Goal: Complete application form

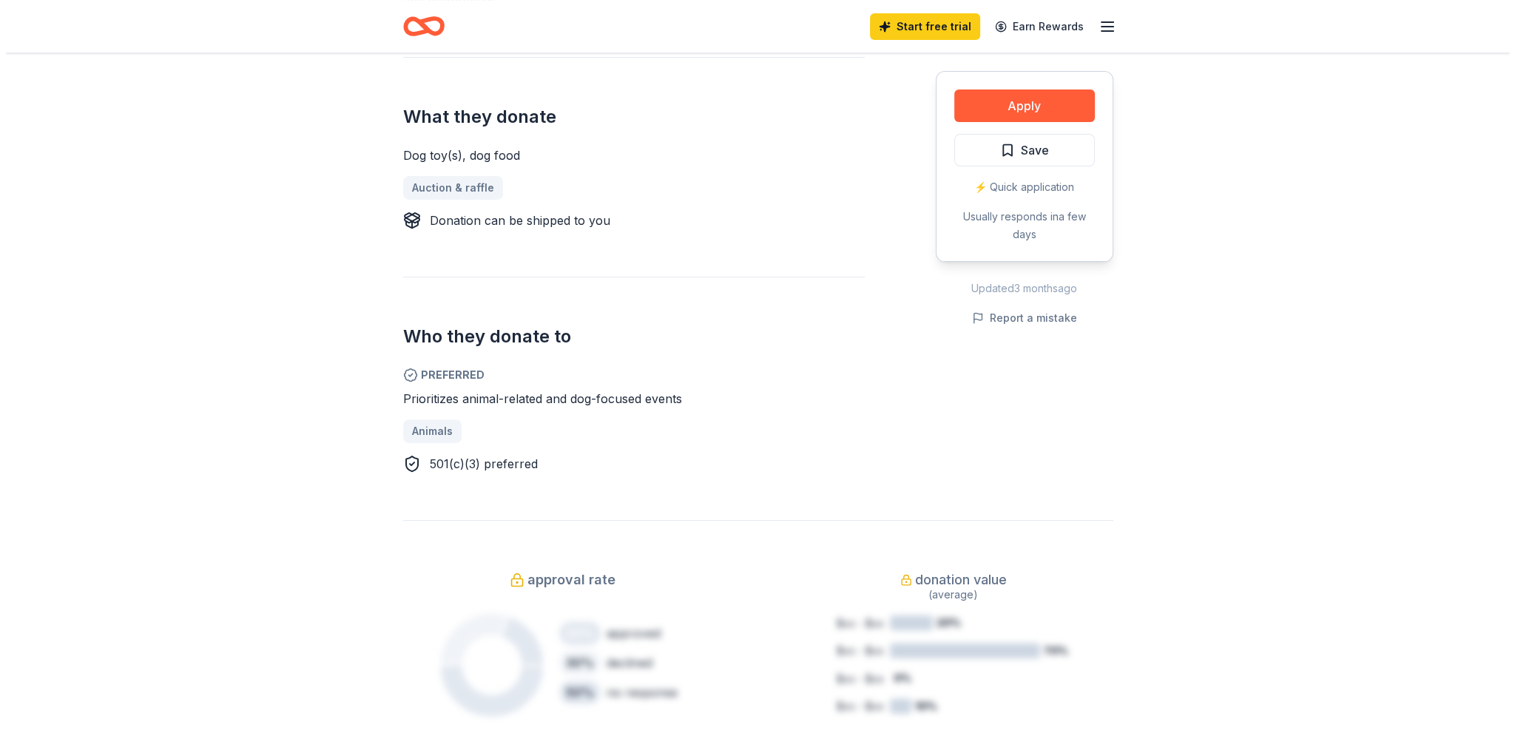
scroll to position [592, 0]
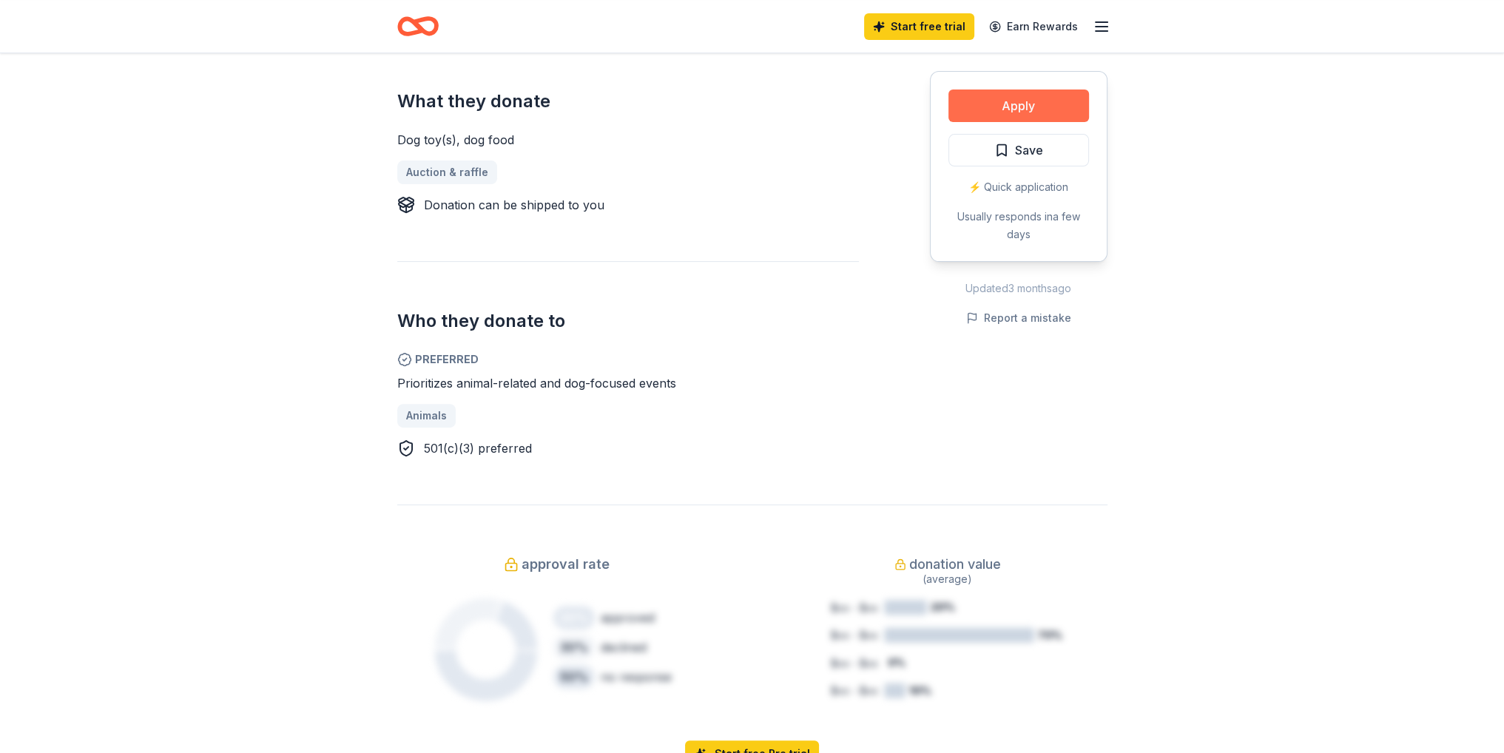
click at [949, 122] on button "Apply" at bounding box center [1019, 106] width 141 height 33
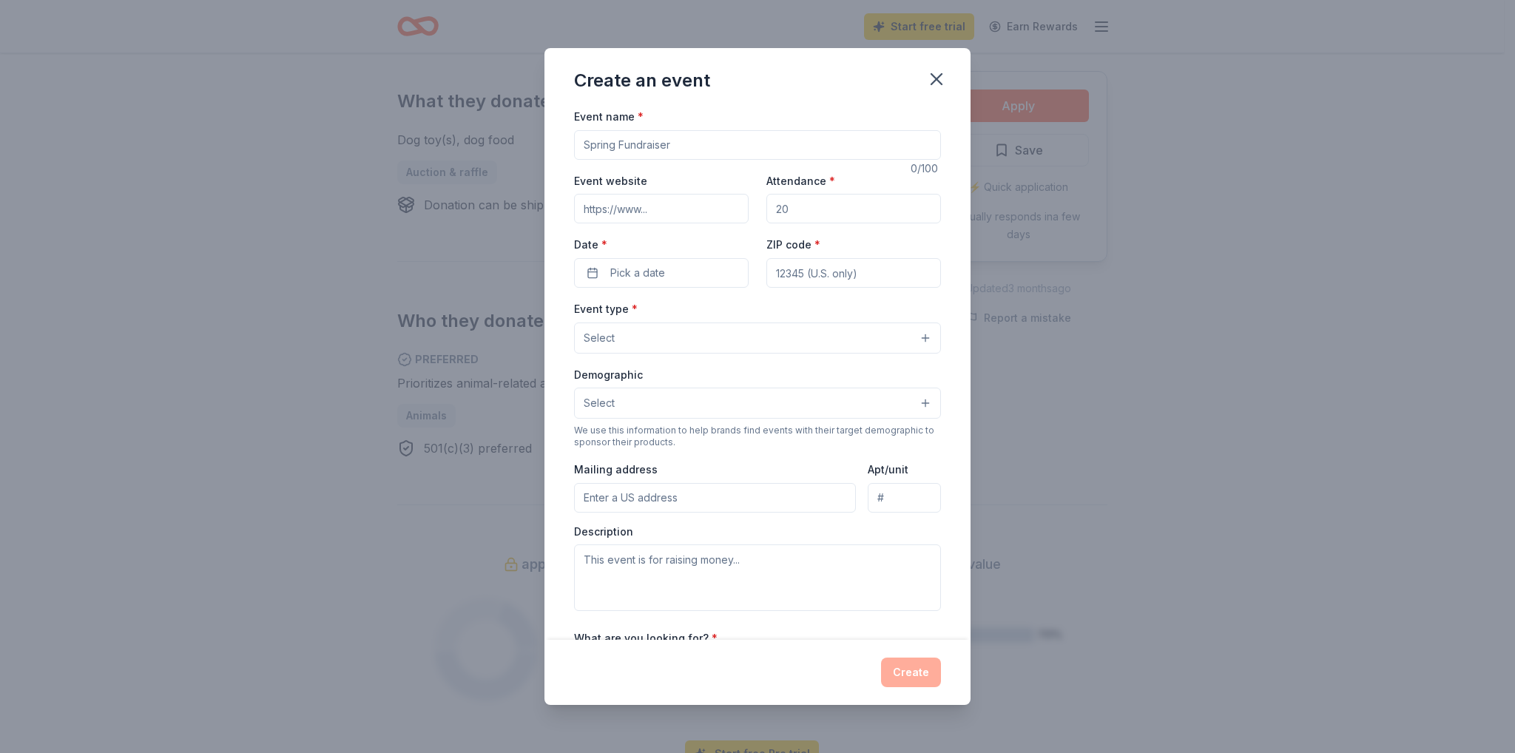
click at [767, 160] on input "Event name *" at bounding box center [757, 145] width 367 height 30
click at [827, 223] on input "Attendance *" at bounding box center [854, 209] width 175 height 30
type input "200"
click at [835, 354] on button "Select" at bounding box center [757, 338] width 367 height 31
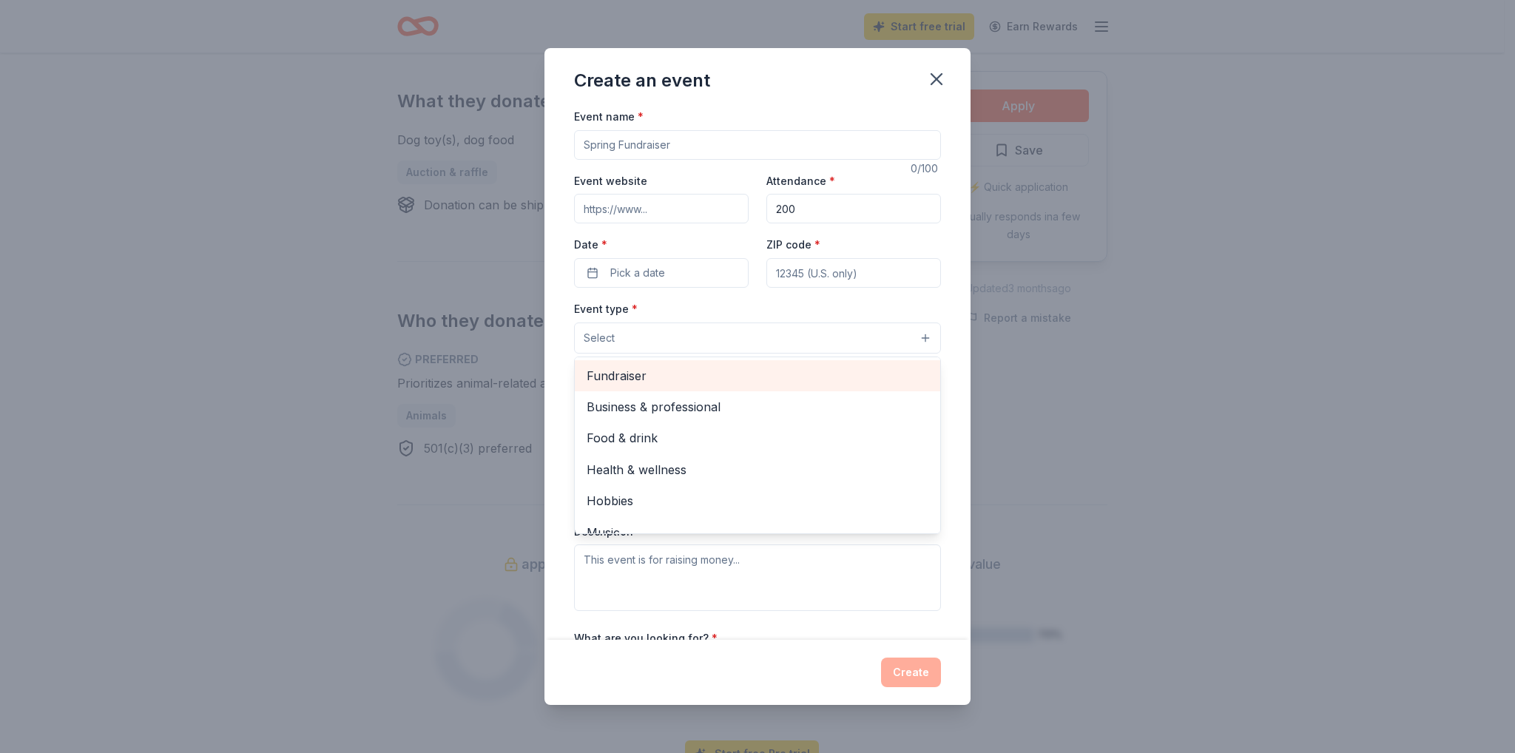
click at [832, 386] on span "Fundraiser" at bounding box center [758, 375] width 342 height 19
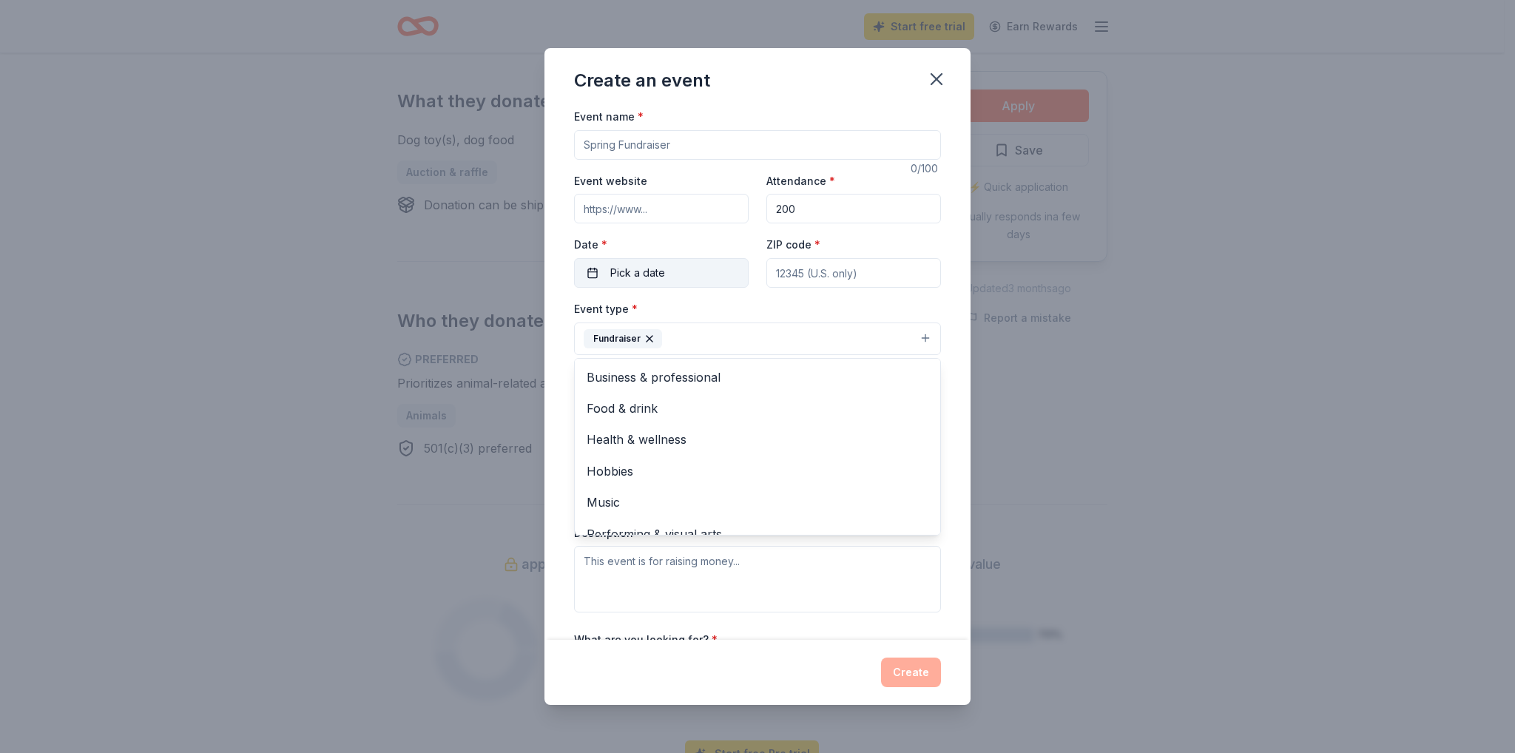
click at [589, 322] on div "Event name * 0 /100 Event website Attendance * 200 Date * Pick a date ZIP code …" at bounding box center [757, 449] width 367 height 685
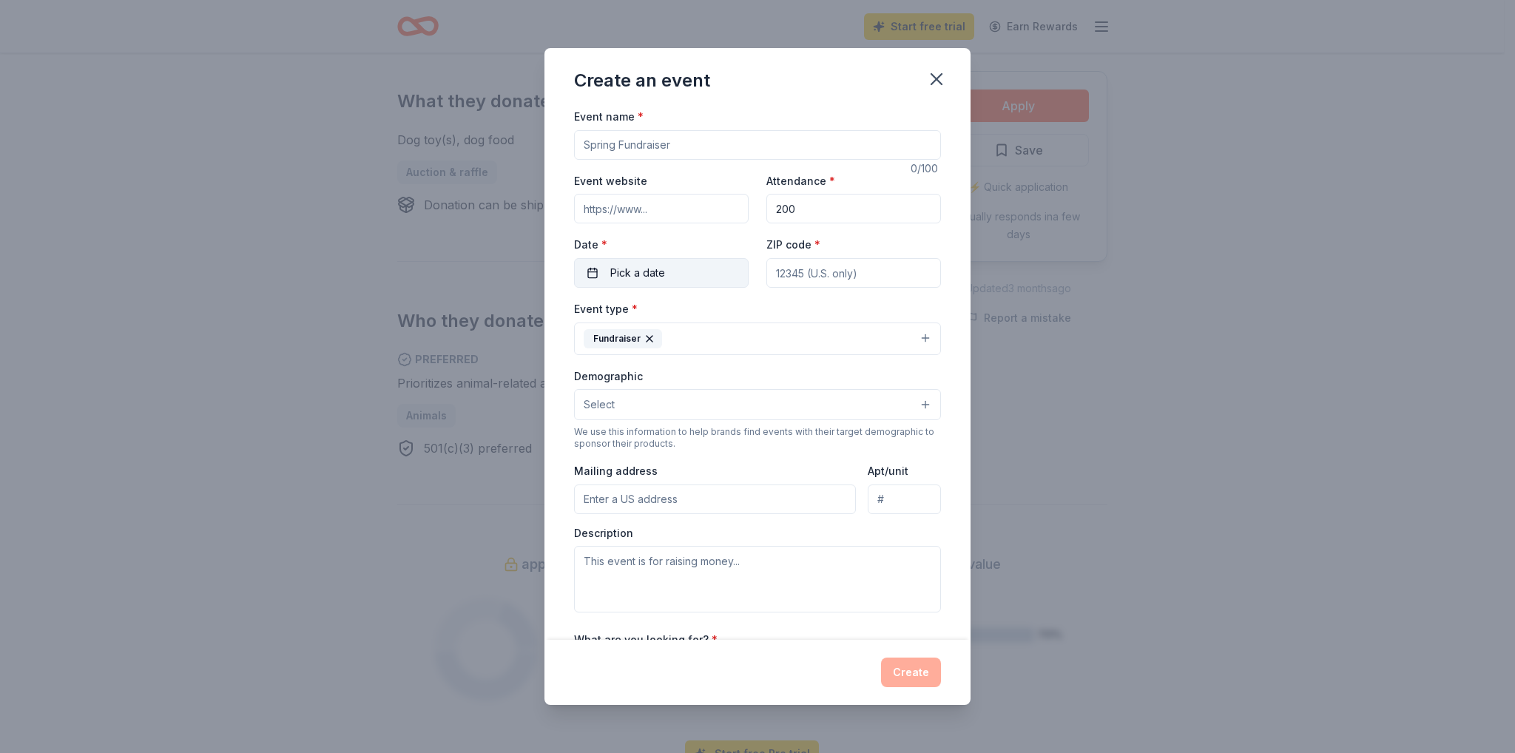
drag, startPoint x: 589, startPoint y: 327, endPoint x: 591, endPoint y: 341, distance: 14.2
click at [594, 288] on button "Pick a date" at bounding box center [661, 273] width 175 height 30
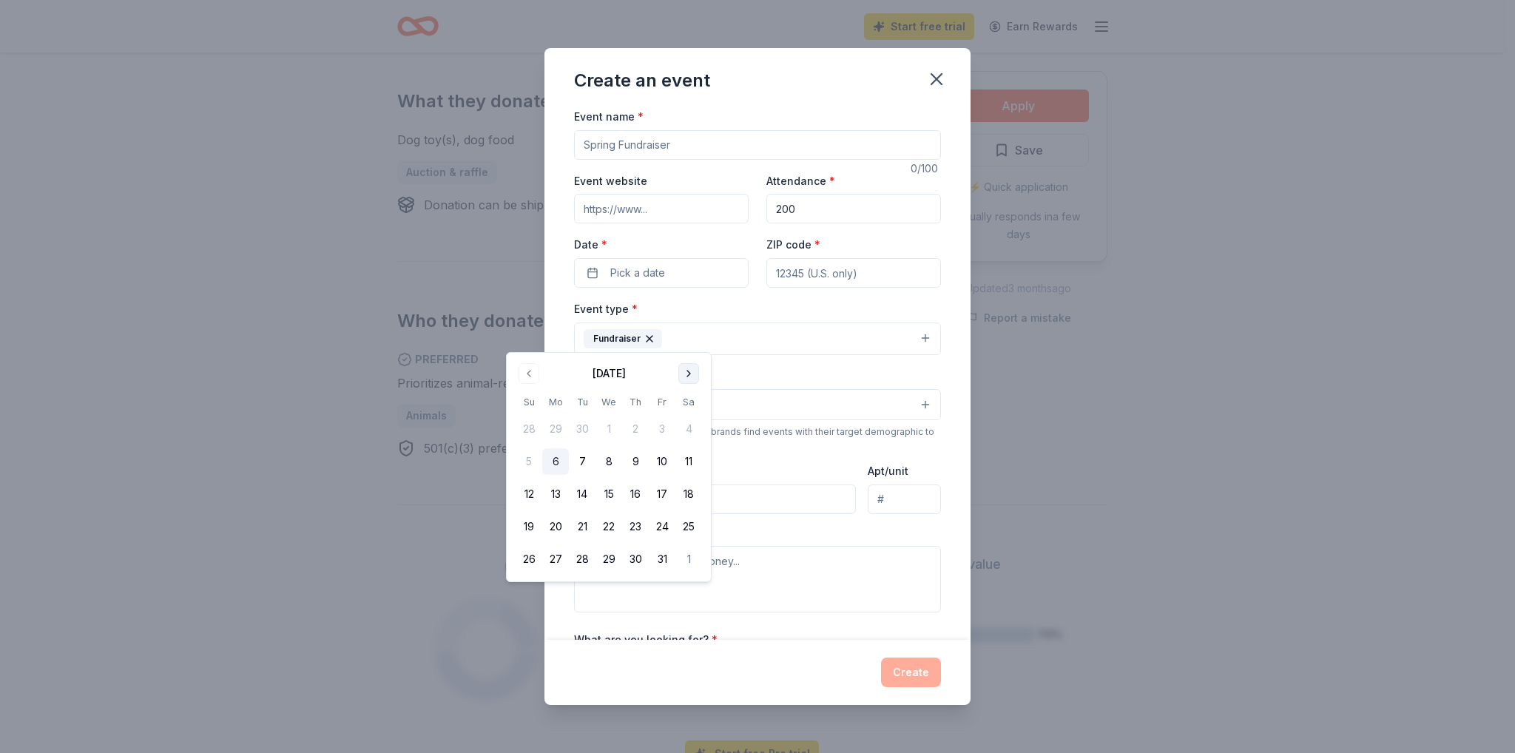
click at [699, 379] on button "Go to next month" at bounding box center [689, 373] width 21 height 21
click at [702, 540] on button "22" at bounding box center [689, 527] width 27 height 27
click at [784, 288] on input "ZIP code *" at bounding box center [854, 273] width 175 height 30
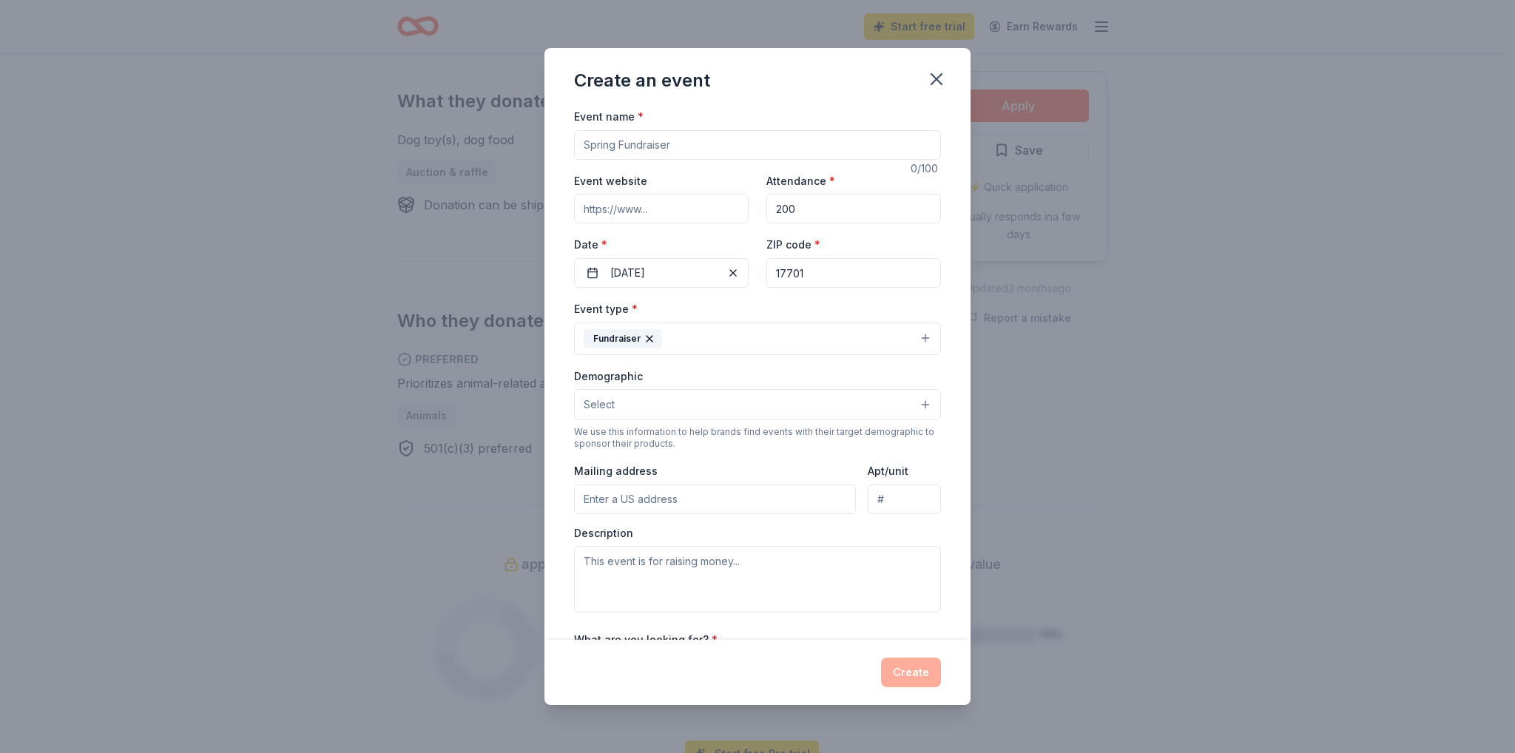
type input "17701"
click at [690, 160] on input "Event name *" at bounding box center [757, 145] width 367 height 30
type input "Feast of Fabulous Fundraiser"
click at [688, 223] on input "Event website" at bounding box center [661, 209] width 175 height 30
click at [681, 420] on button "Select" at bounding box center [757, 404] width 367 height 31
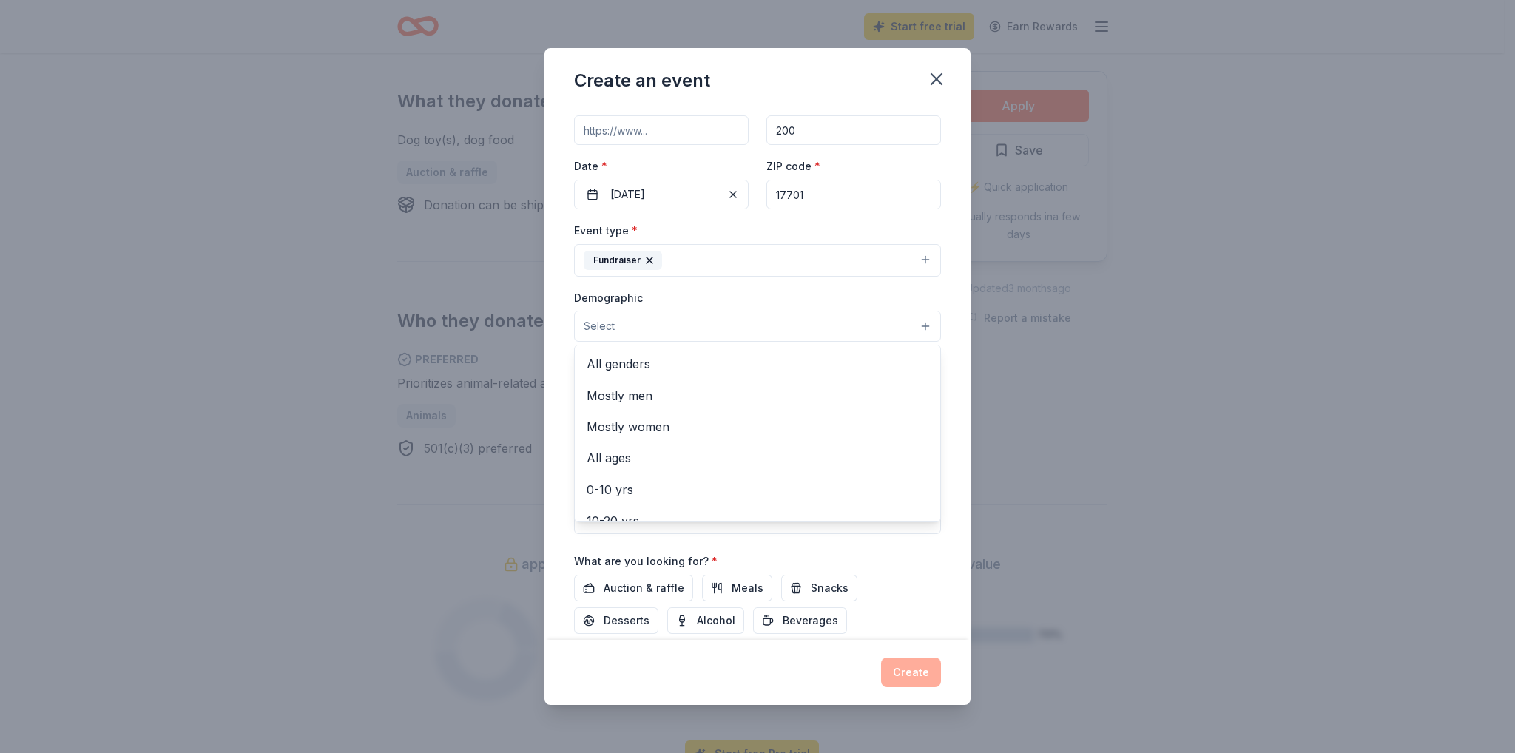
scroll to position [148, 0]
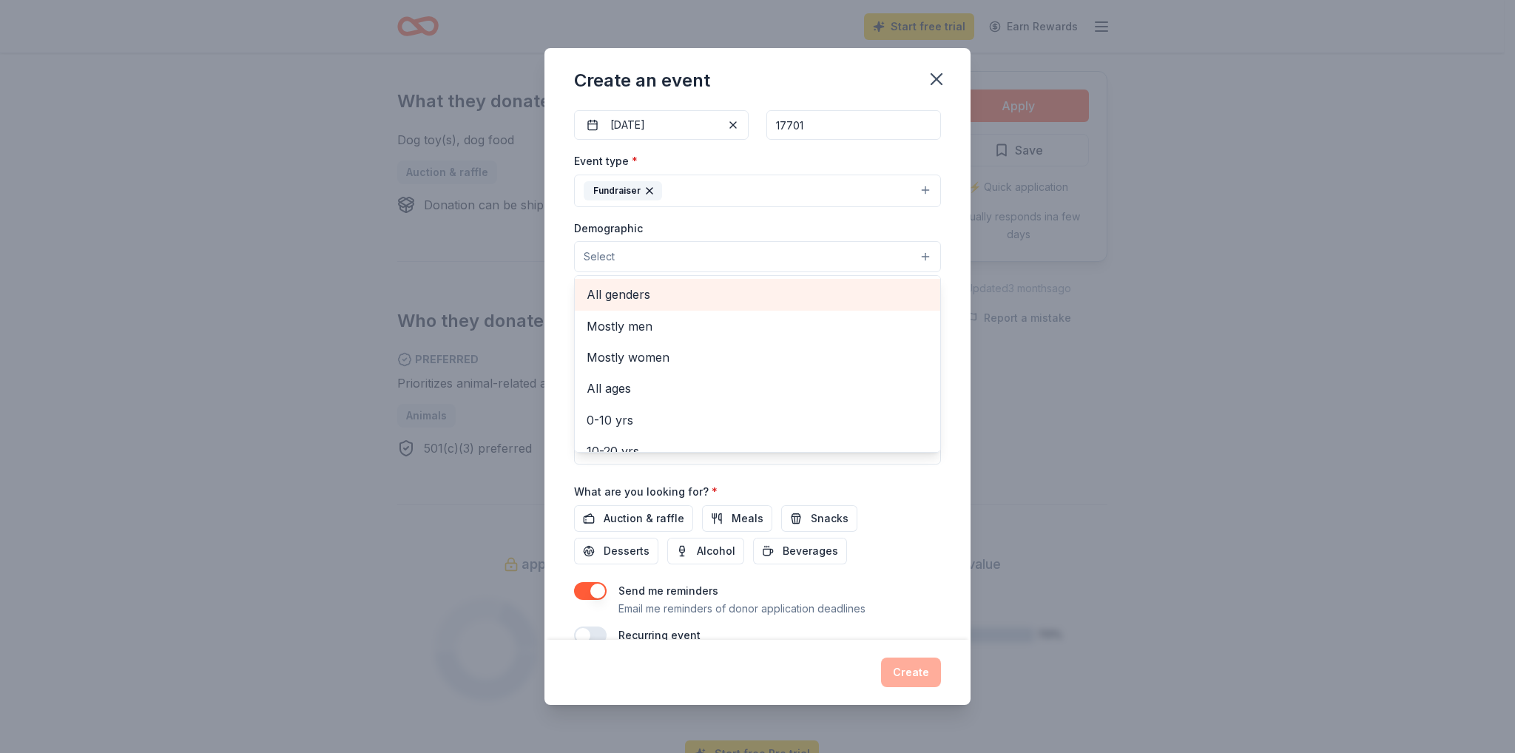
click at [717, 304] on span "All genders" at bounding box center [758, 294] width 342 height 19
click at [725, 320] on div "20-30 yrs" at bounding box center [758, 304] width 366 height 31
drag, startPoint x: 684, startPoint y: 450, endPoint x: 684, endPoint y: 468, distance: 17.8
click at [684, 314] on span "30-40 yrs" at bounding box center [758, 304] width 342 height 19
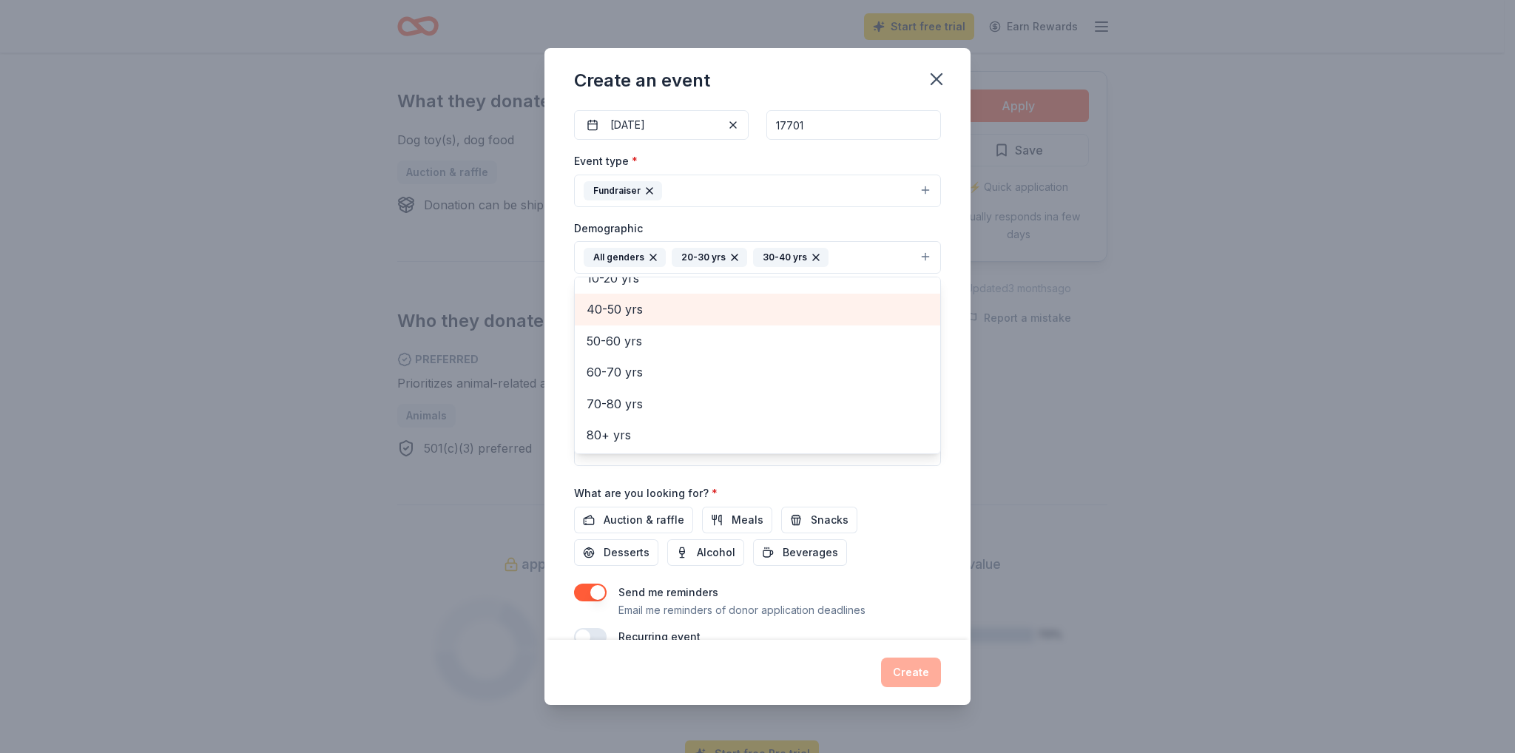
click at [676, 319] on span "40-50 yrs" at bounding box center [758, 309] width 342 height 19
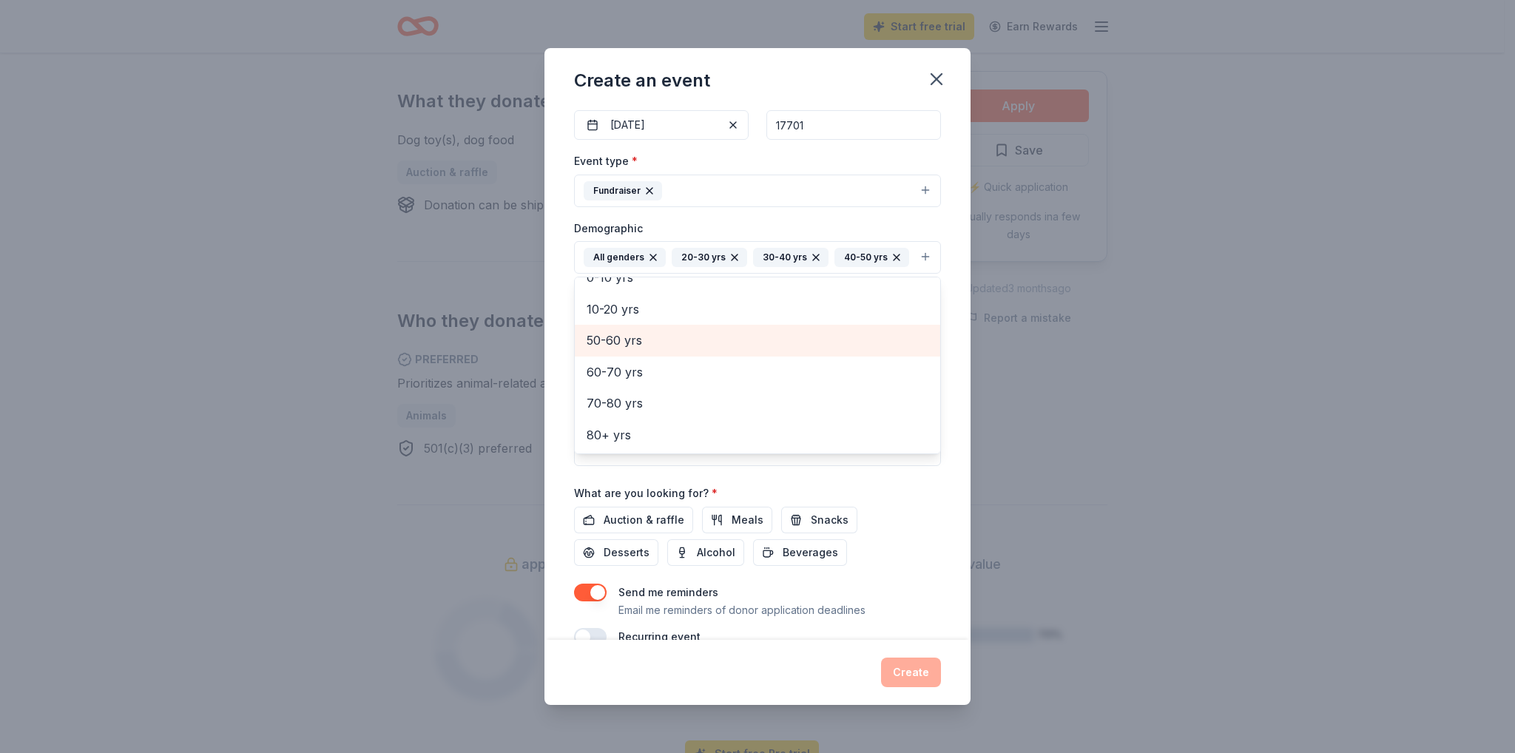
click at [673, 350] on span "50-60 yrs" at bounding box center [758, 340] width 342 height 19
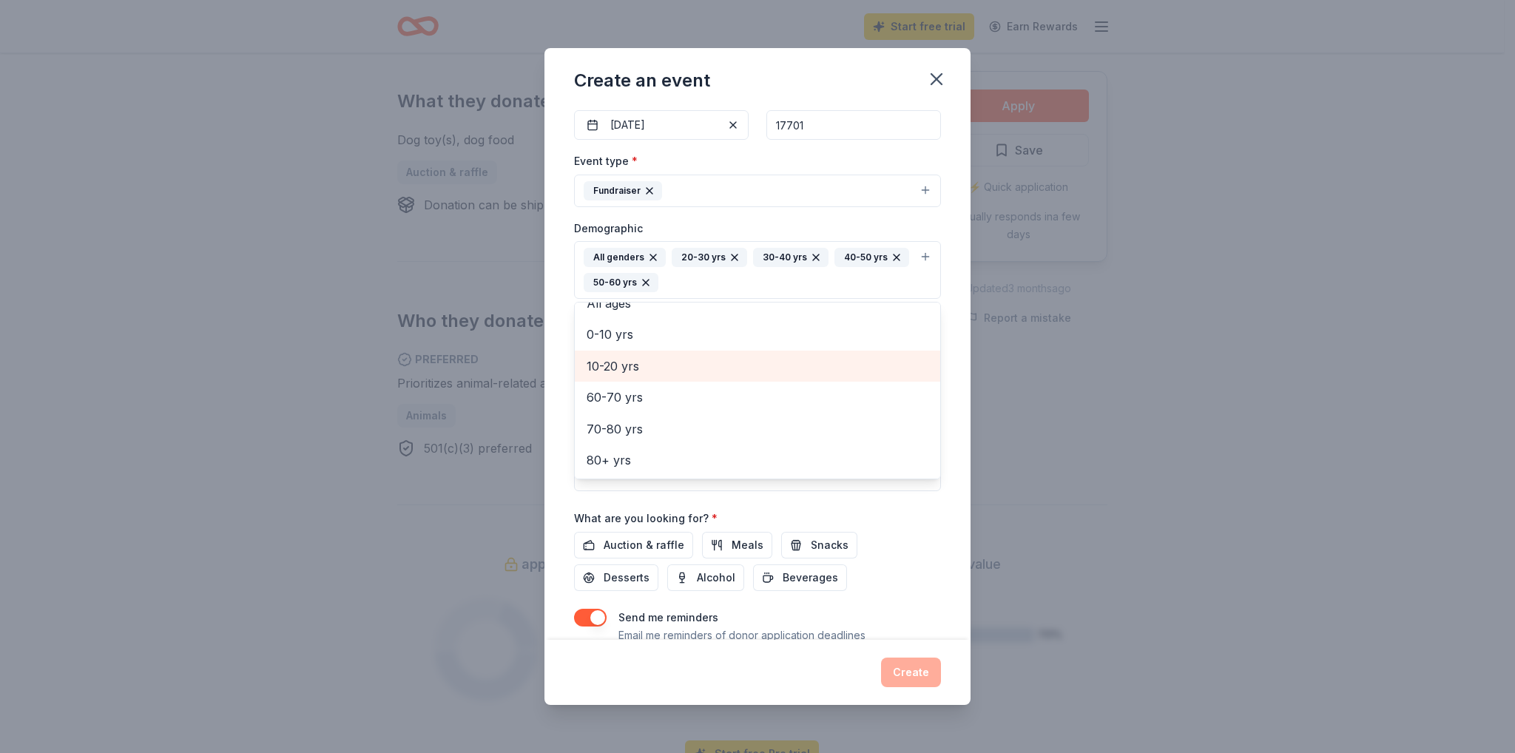
click at [674, 376] on span "10-20 yrs" at bounding box center [758, 366] width 342 height 19
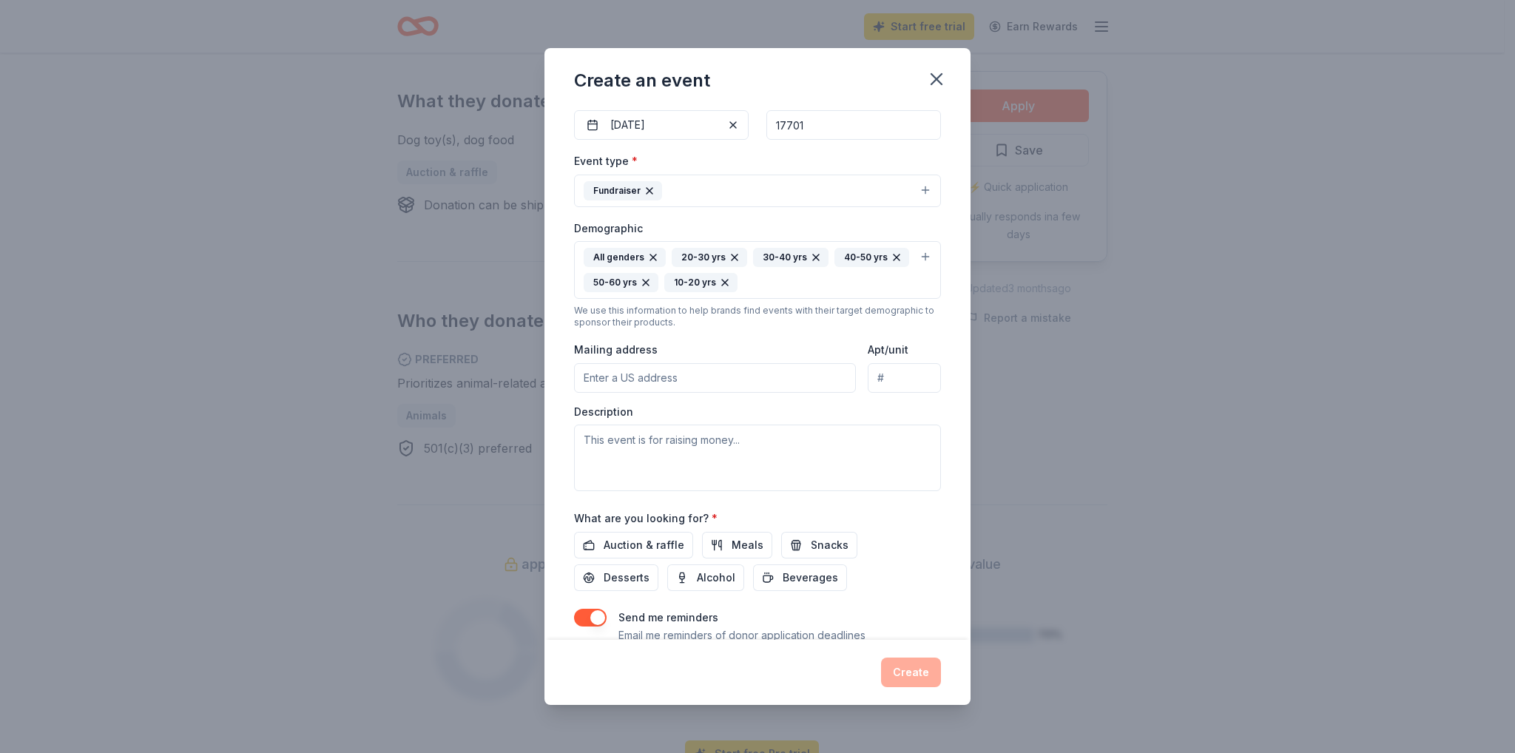
click at [719, 289] on icon "button" at bounding box center [725, 283] width 12 height 12
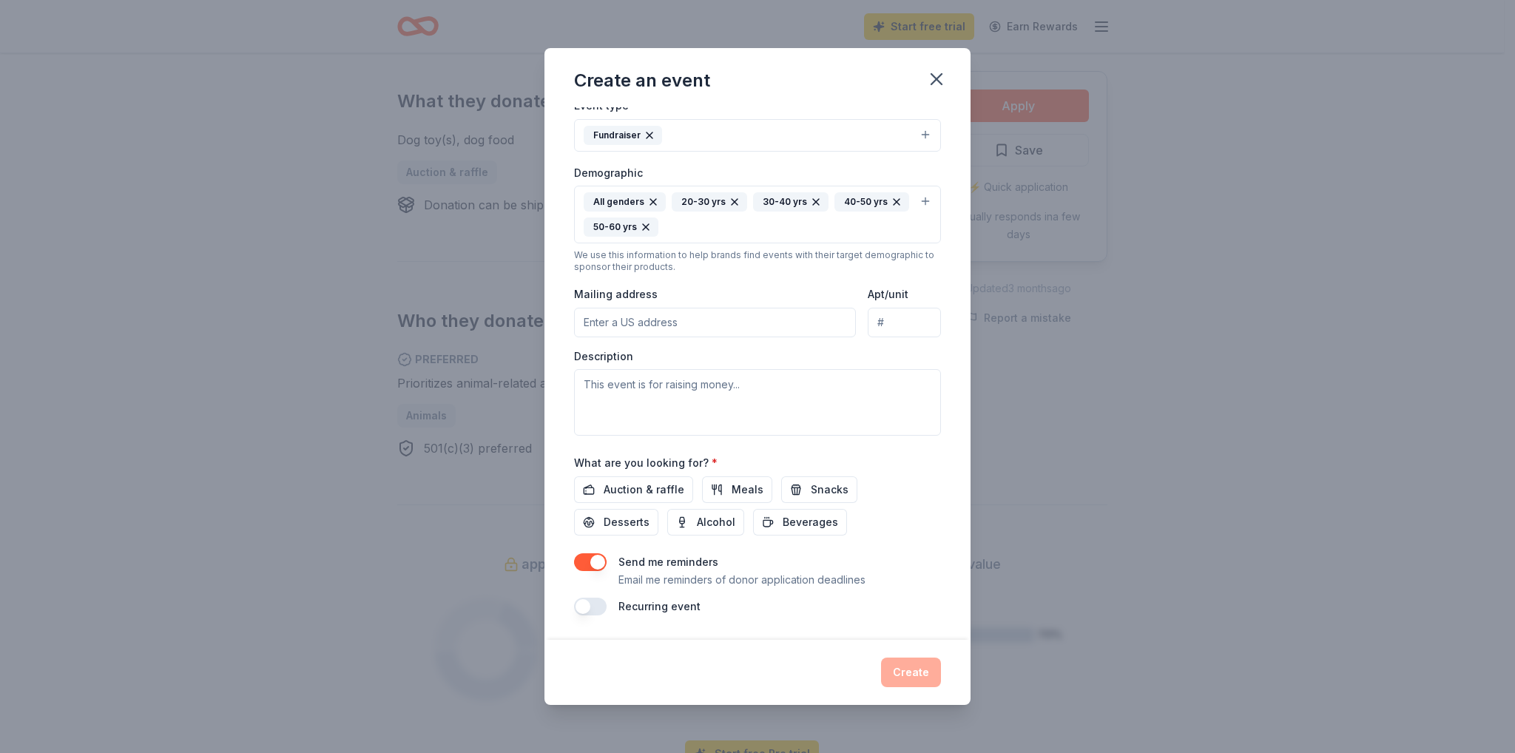
click at [719, 337] on input "Mailing address" at bounding box center [715, 323] width 282 height 30
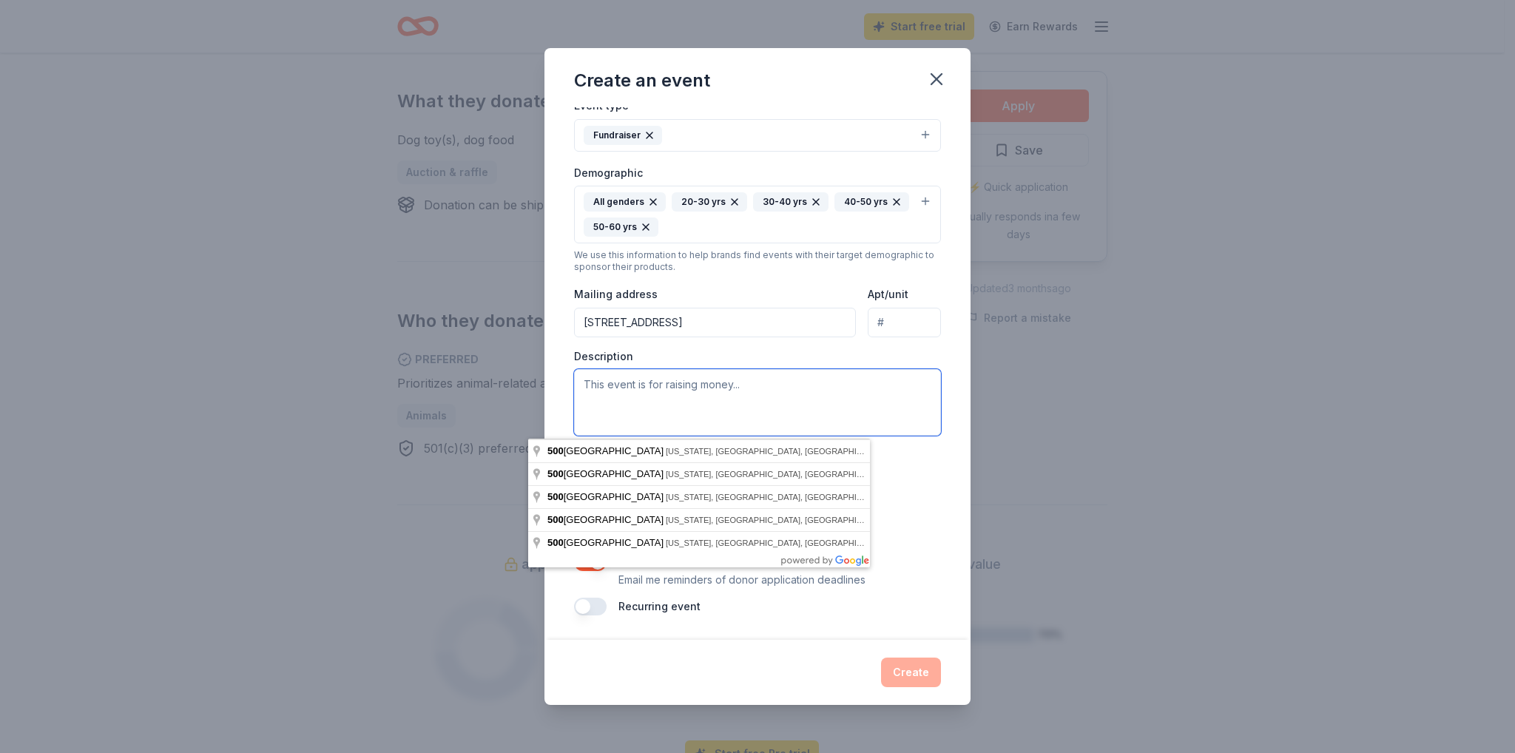
click at [903, 436] on textarea at bounding box center [757, 402] width 367 height 67
click at [726, 337] on input "[STREET_ADDRESS]" at bounding box center [715, 323] width 282 height 30
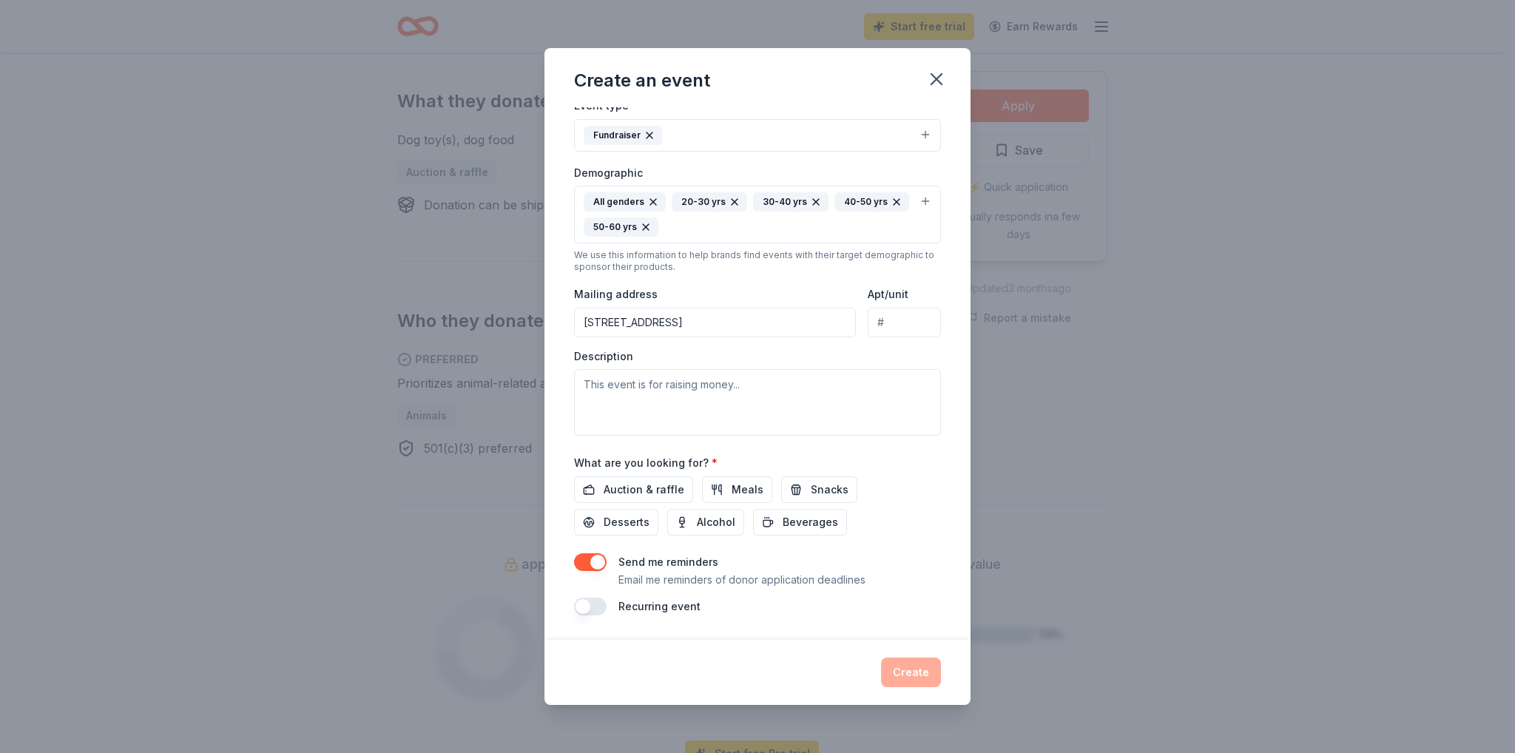
type input "[STREET_ADDRESS]"
click at [702, 436] on textarea "To enrich screen reader interactions, please activate Accessibility in Grammarl…" at bounding box center [757, 402] width 367 height 67
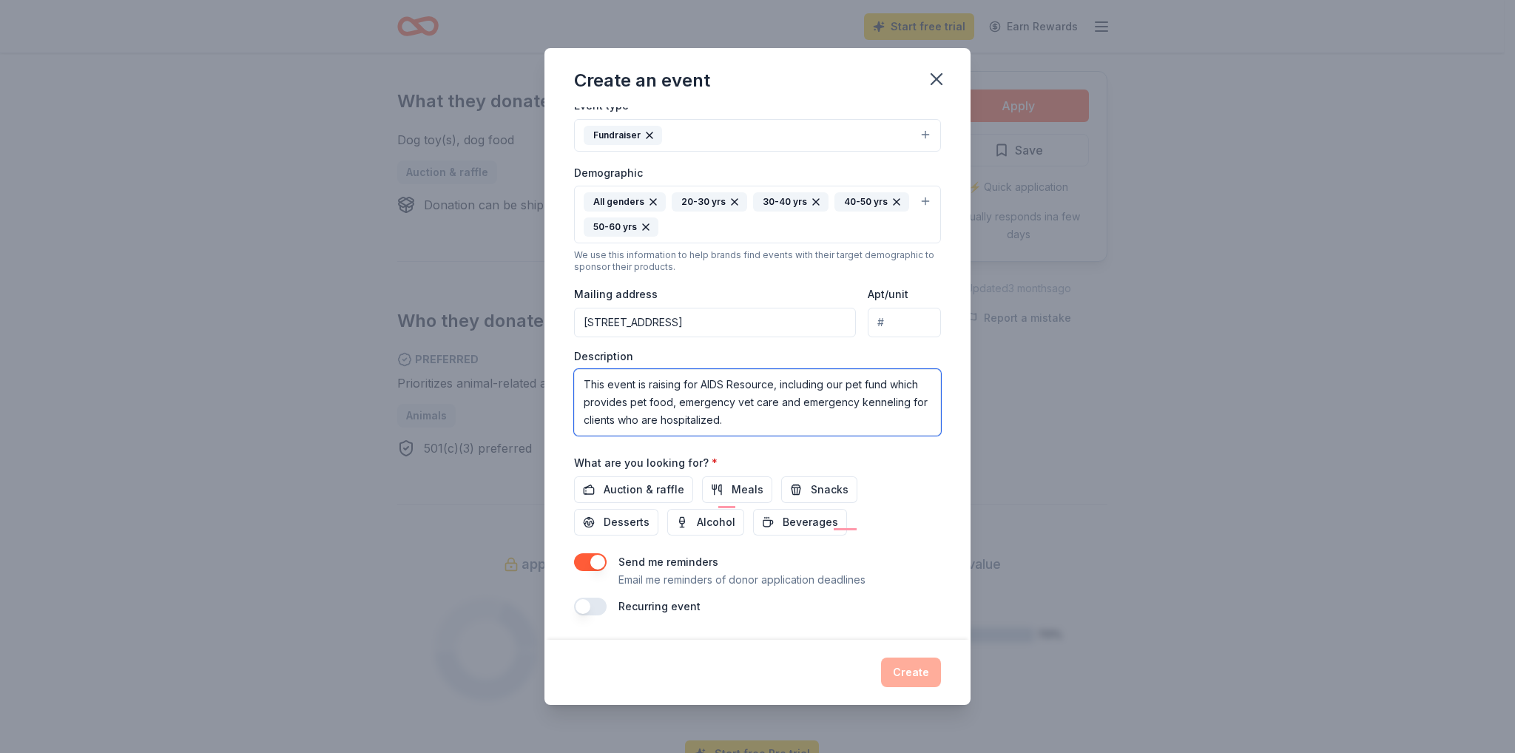
scroll to position [370, 0]
click at [628, 483] on span "Auction & raffle" at bounding box center [644, 490] width 81 height 18
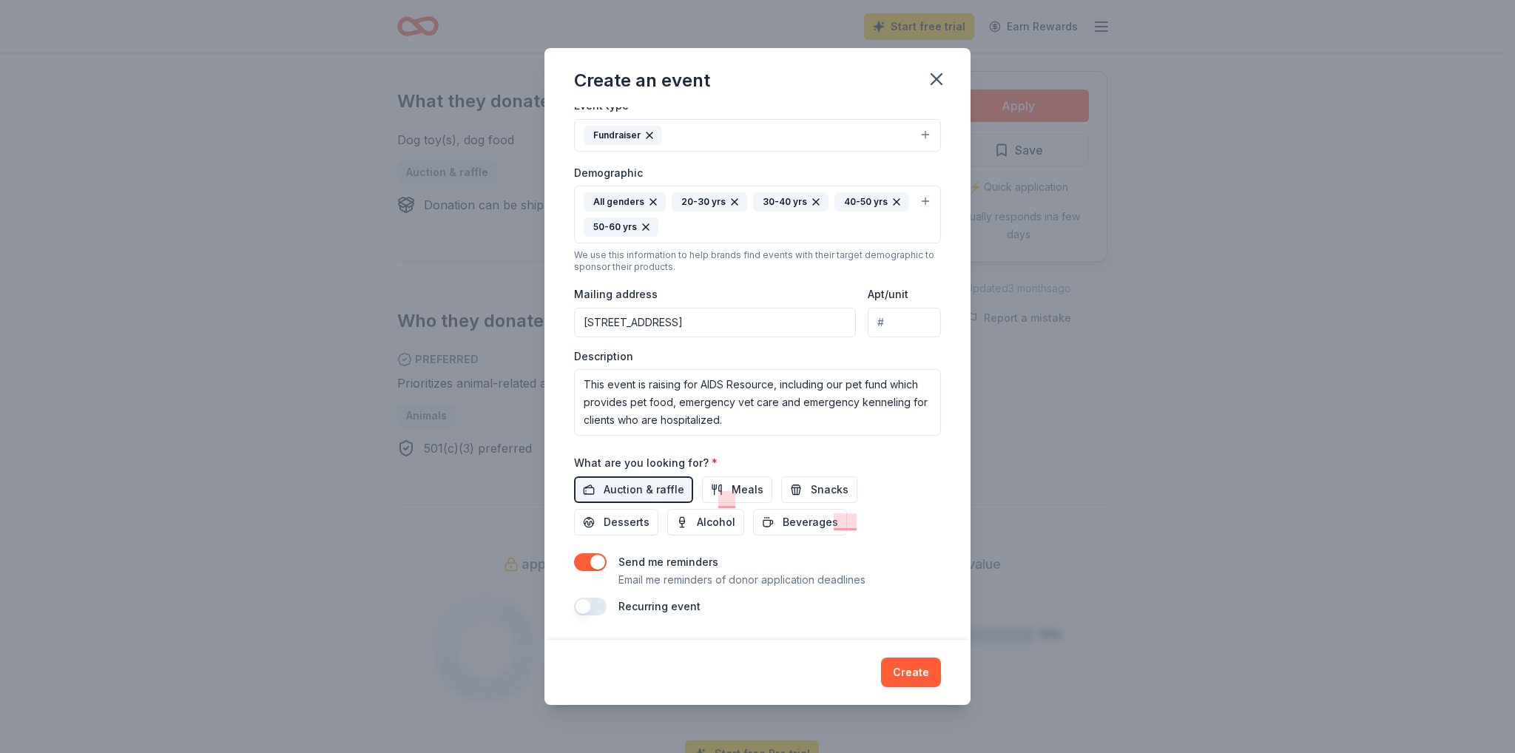
scroll to position [417, 0]
click at [796, 369] on textarea "This event is raising for AIDS Resource, including our pet fund which provides …" at bounding box center [757, 402] width 367 height 67
drag, startPoint x: 778, startPoint y: 304, endPoint x: 810, endPoint y: 342, distance: 48.9
click at [810, 369] on textarea "This event is raising for AIDS Resource, including our pet fund which provides …" at bounding box center [757, 402] width 367 height 67
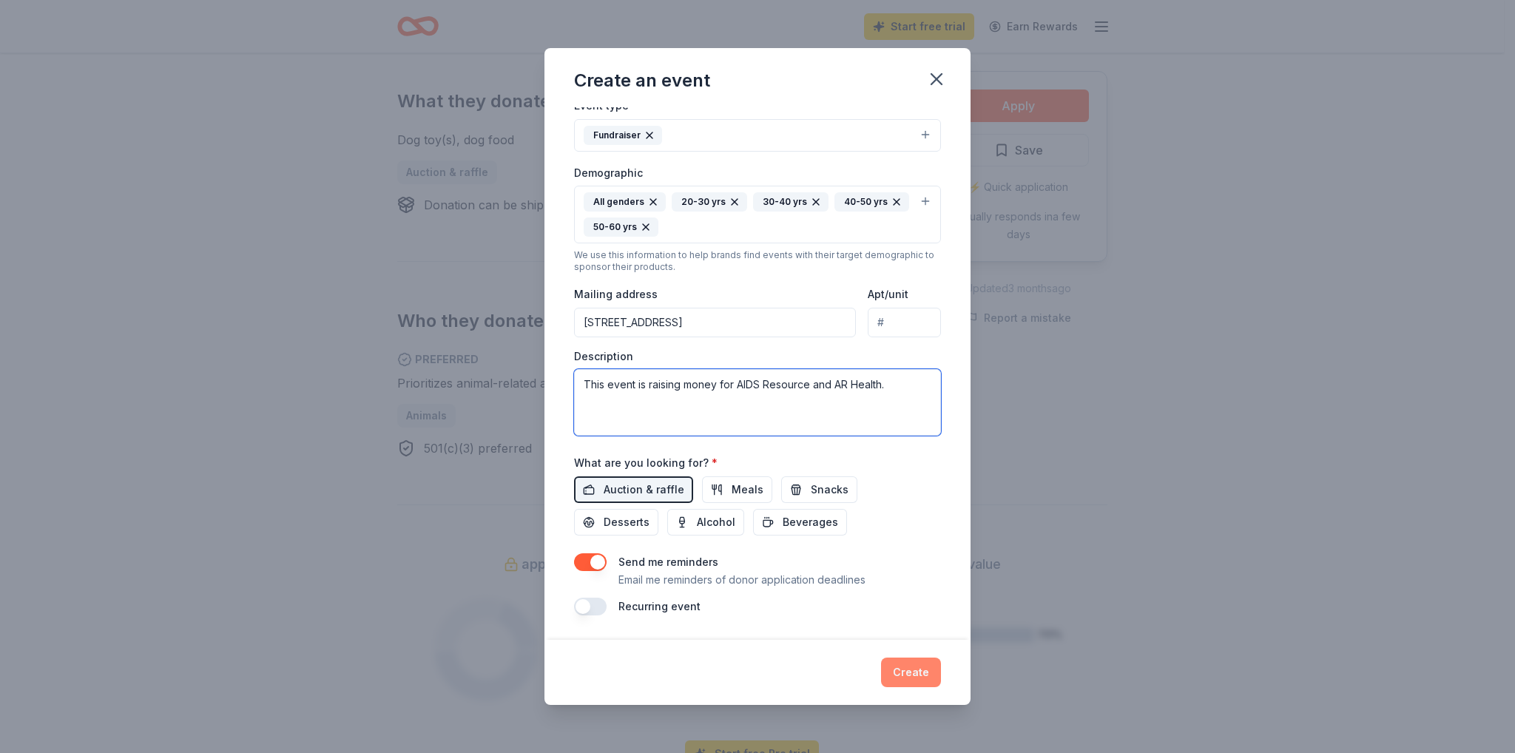
type textarea "This event is raising money for AIDS Resource and AR Health."
click at [941, 665] on button "Create" at bounding box center [911, 673] width 60 height 30
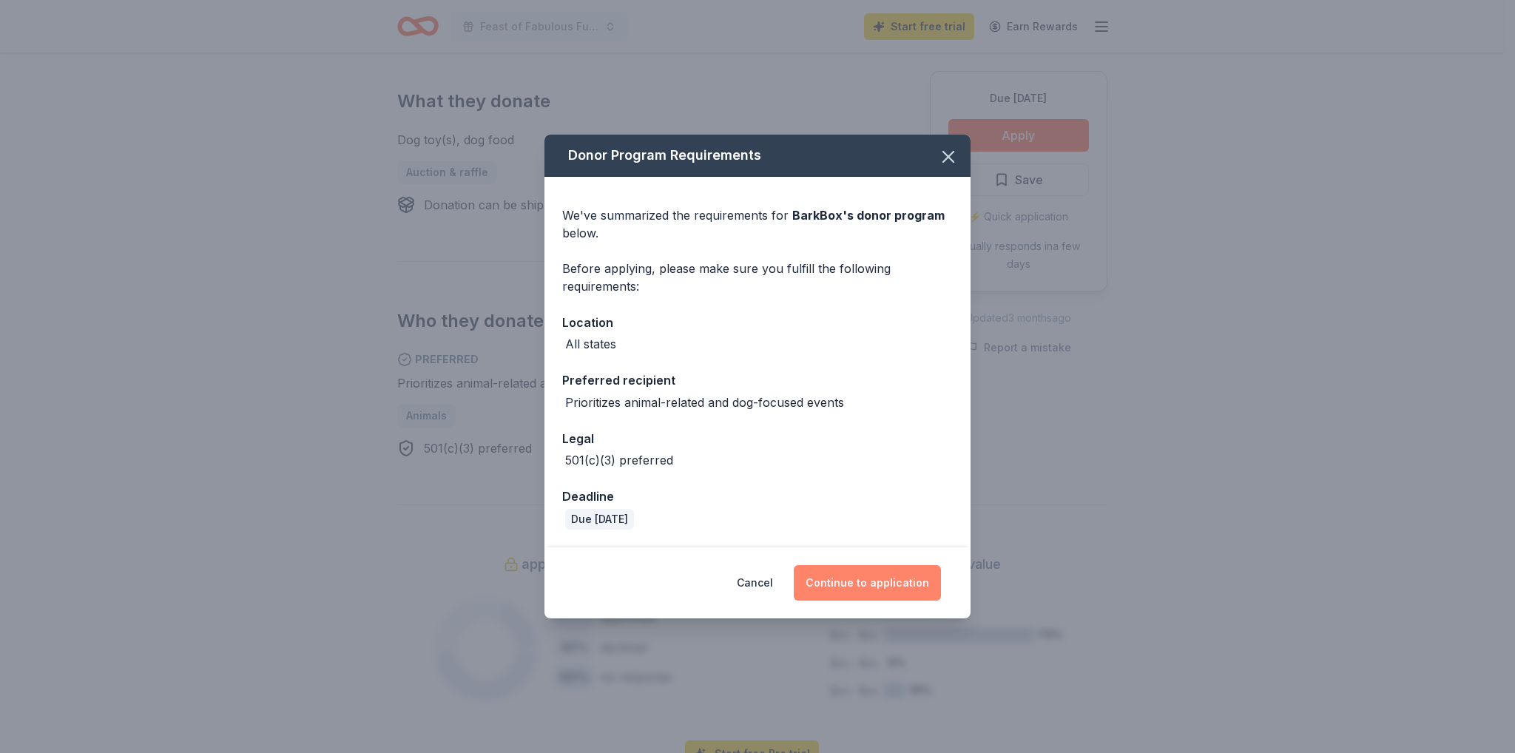
click at [931, 601] on button "Continue to application" at bounding box center [867, 583] width 147 height 36
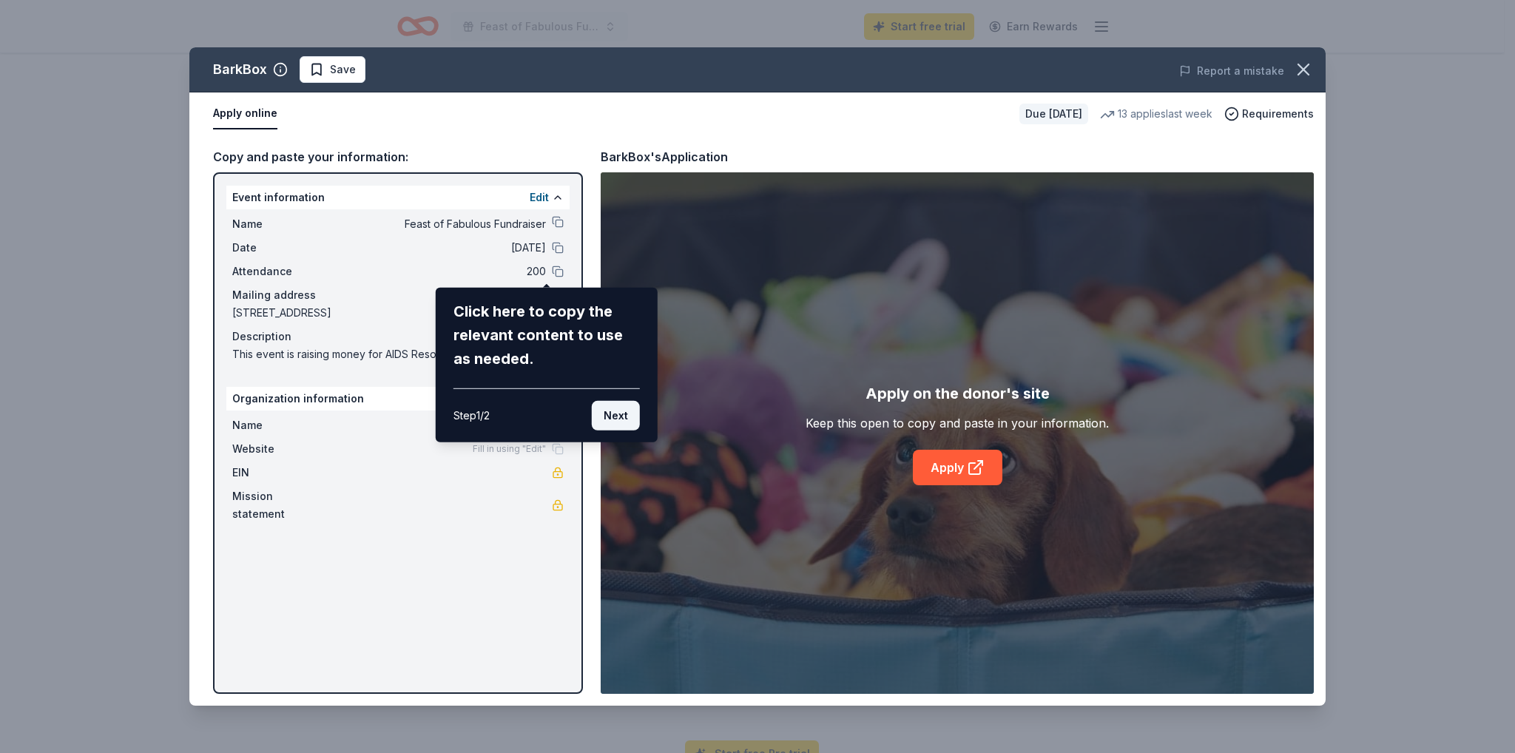
click at [609, 431] on button "Next" at bounding box center [616, 416] width 48 height 30
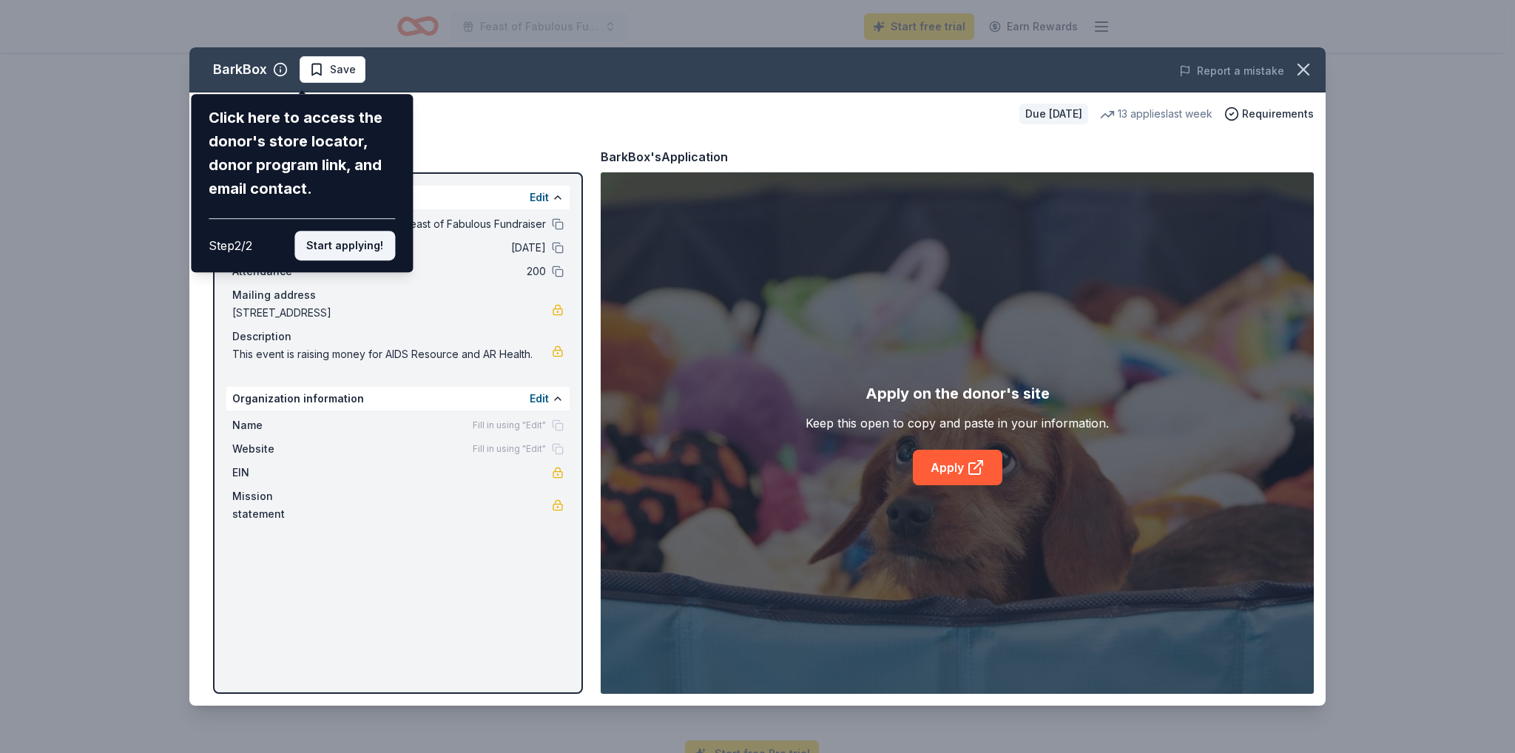
click at [337, 260] on button "Start applying!" at bounding box center [345, 246] width 101 height 30
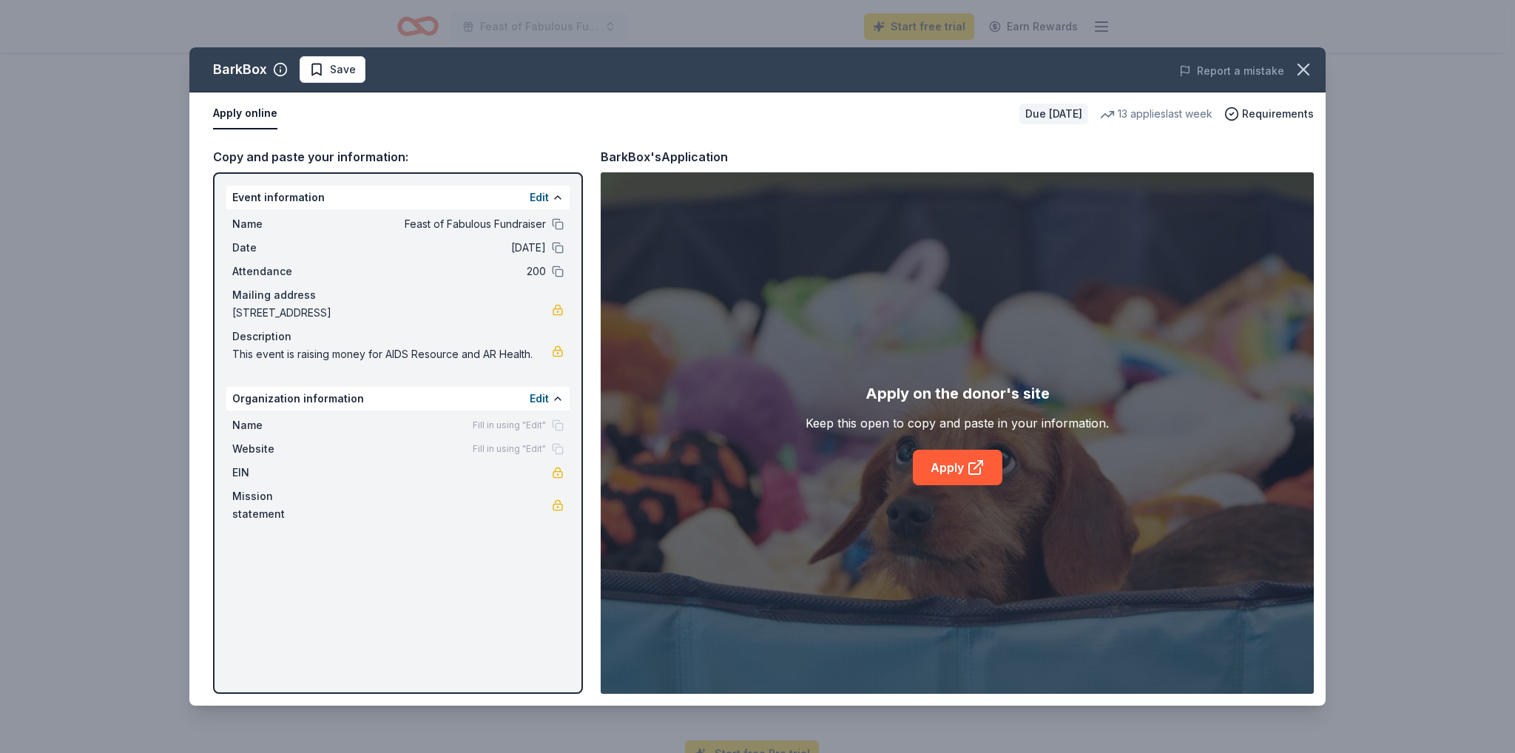
scroll to position [19, 0]
click at [491, 431] on span "Fill in using "Edit"" at bounding box center [509, 426] width 73 height 12
click at [530, 408] on button "Edit" at bounding box center [539, 399] width 19 height 18
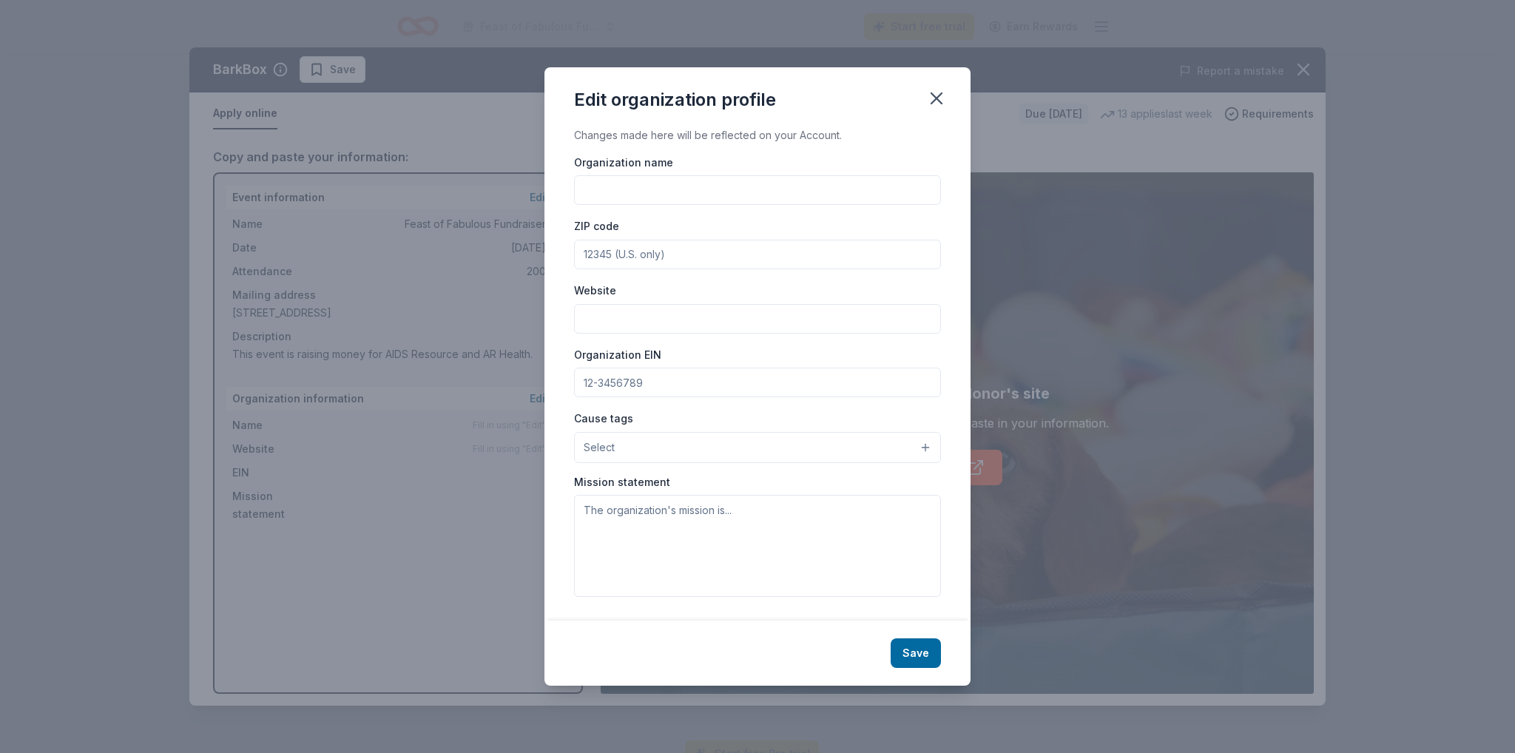
click at [587, 188] on input "Organization name" at bounding box center [757, 190] width 367 height 30
type input "a"
type input "AIDS Resource"
drag, startPoint x: 591, startPoint y: 298, endPoint x: 583, endPoint y: 294, distance: 9.3
click at [587, 269] on input "ZIP code" at bounding box center [757, 255] width 367 height 30
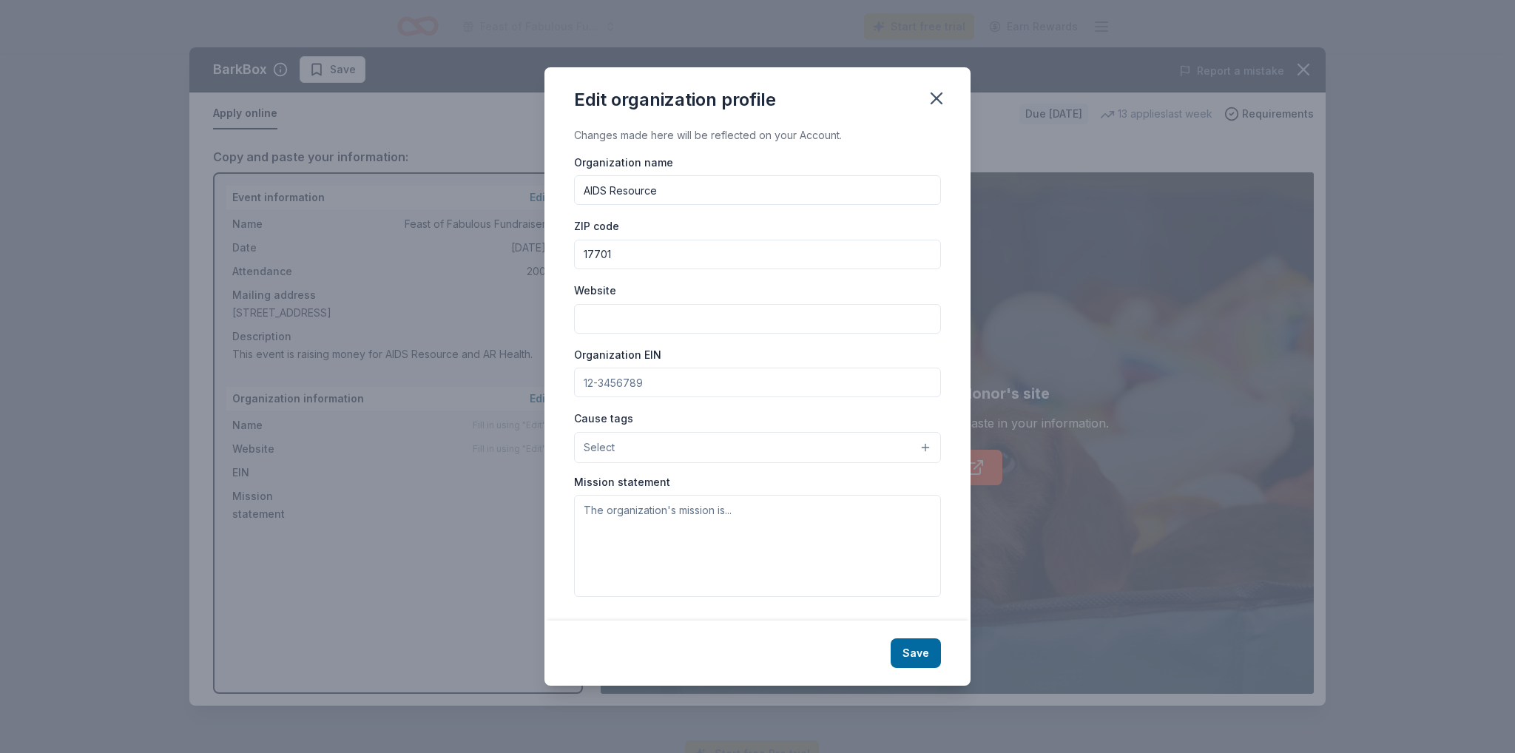
type input "17701"
type input "[DOMAIN_NAME]"
type input "[US_EMPLOYER_IDENTIFICATION_NUMBER]"
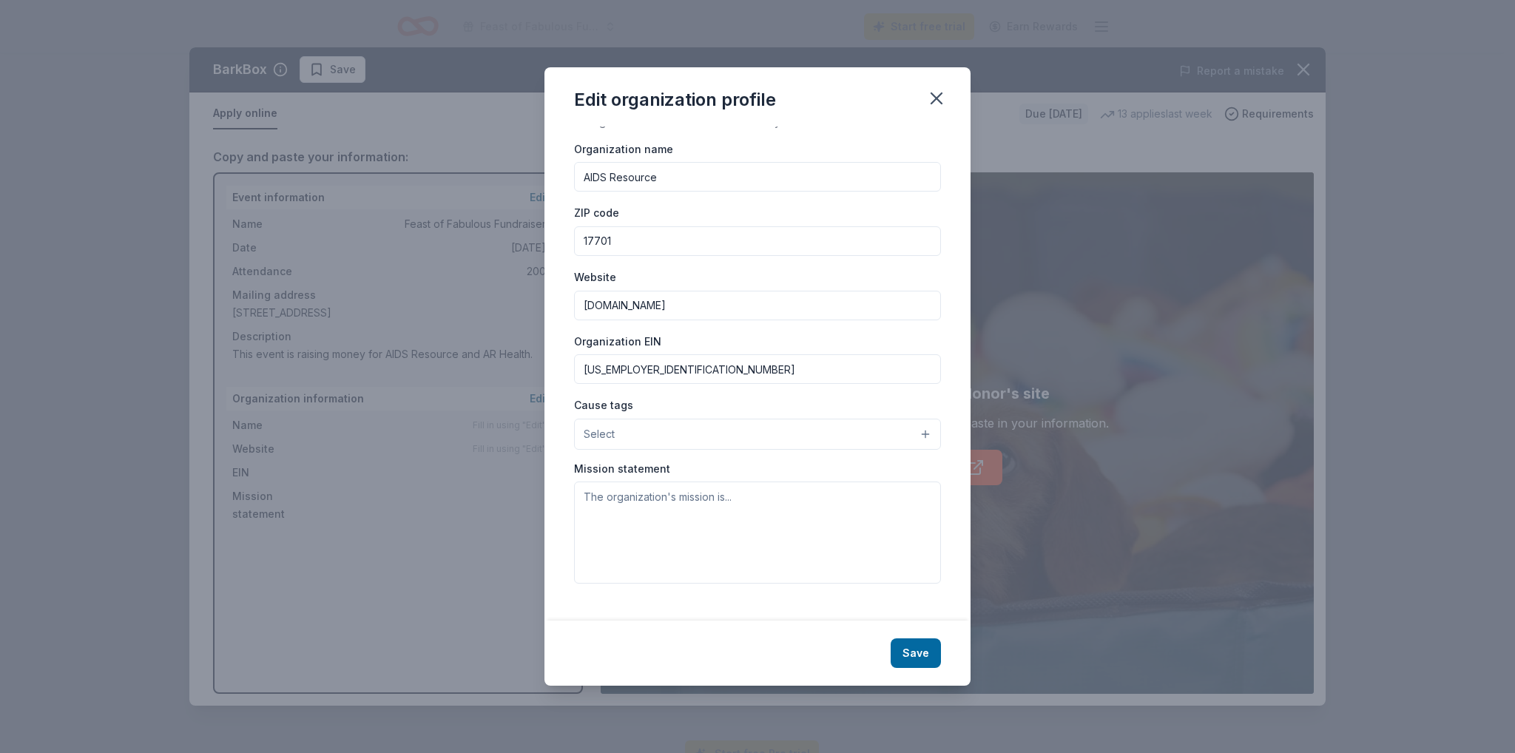
click at [690, 419] on button "Select" at bounding box center [757, 434] width 367 height 31
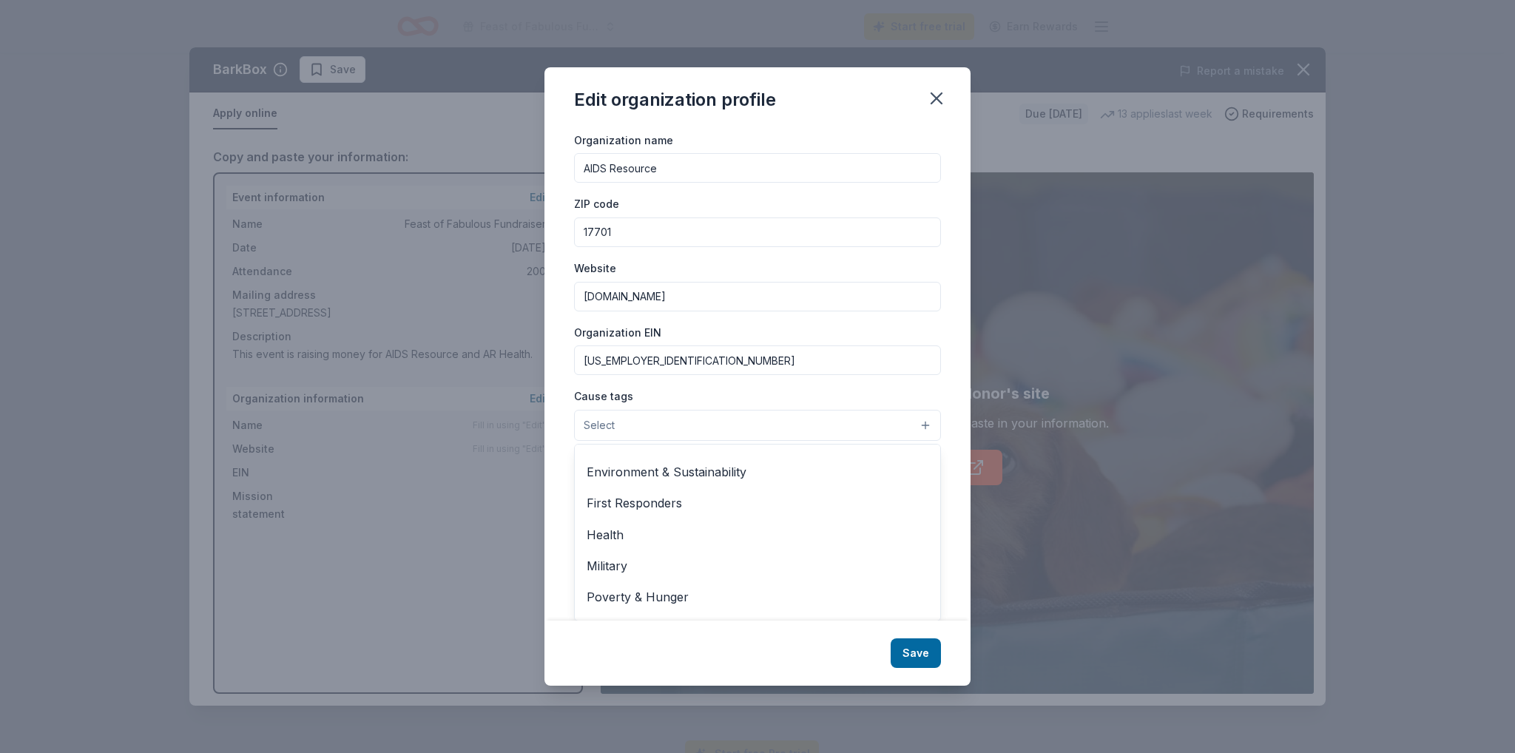
scroll to position [222, 0]
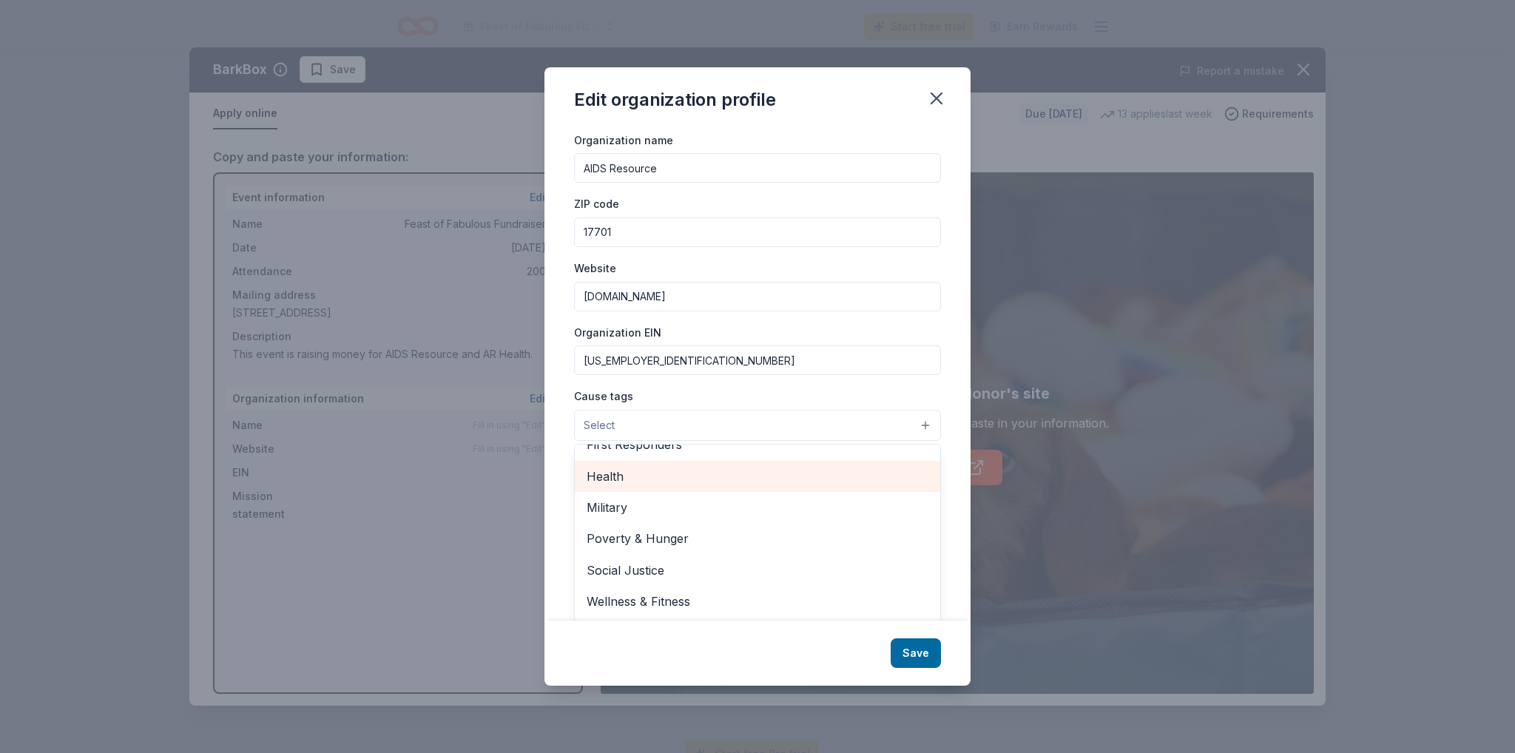
click at [719, 486] on span "Health" at bounding box center [758, 476] width 342 height 19
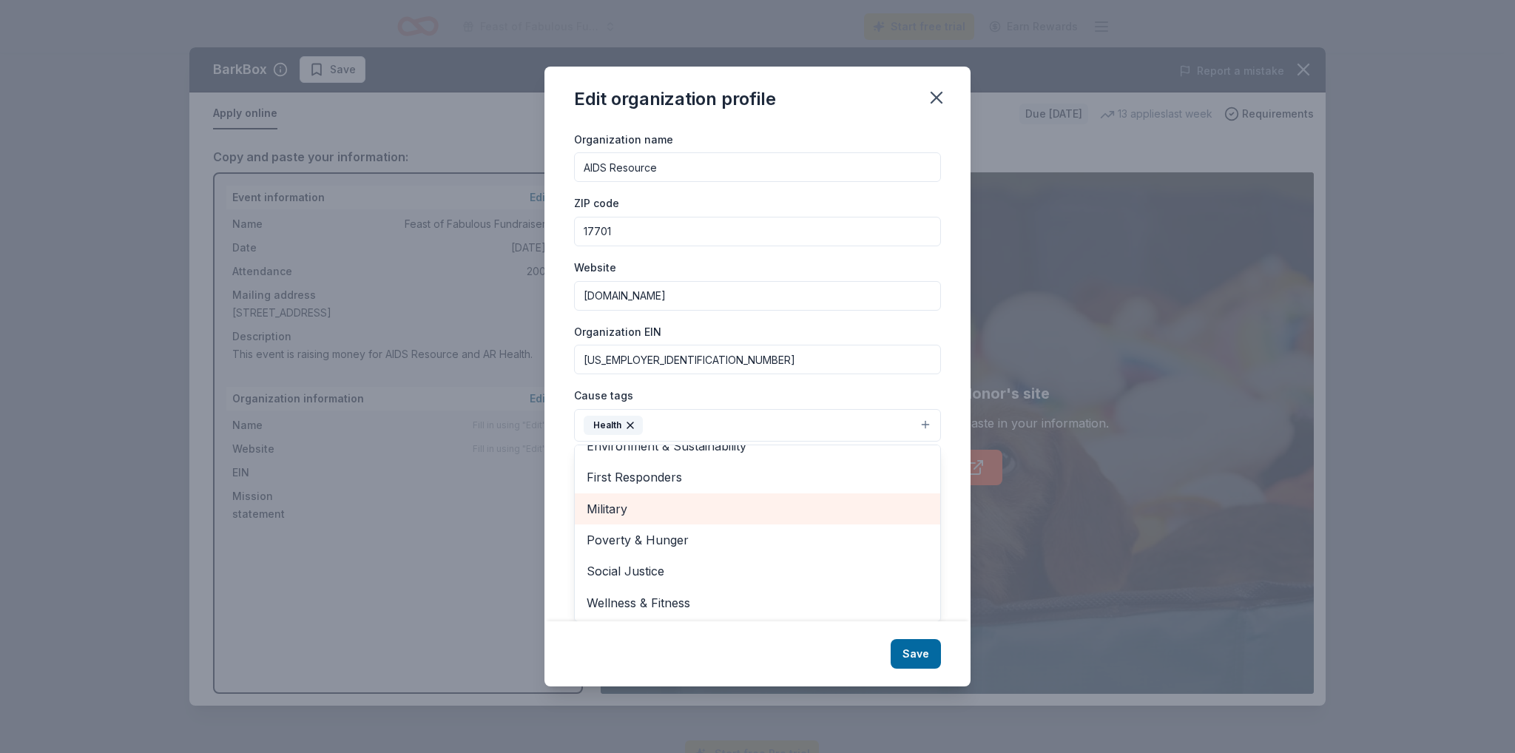
scroll to position [218, 0]
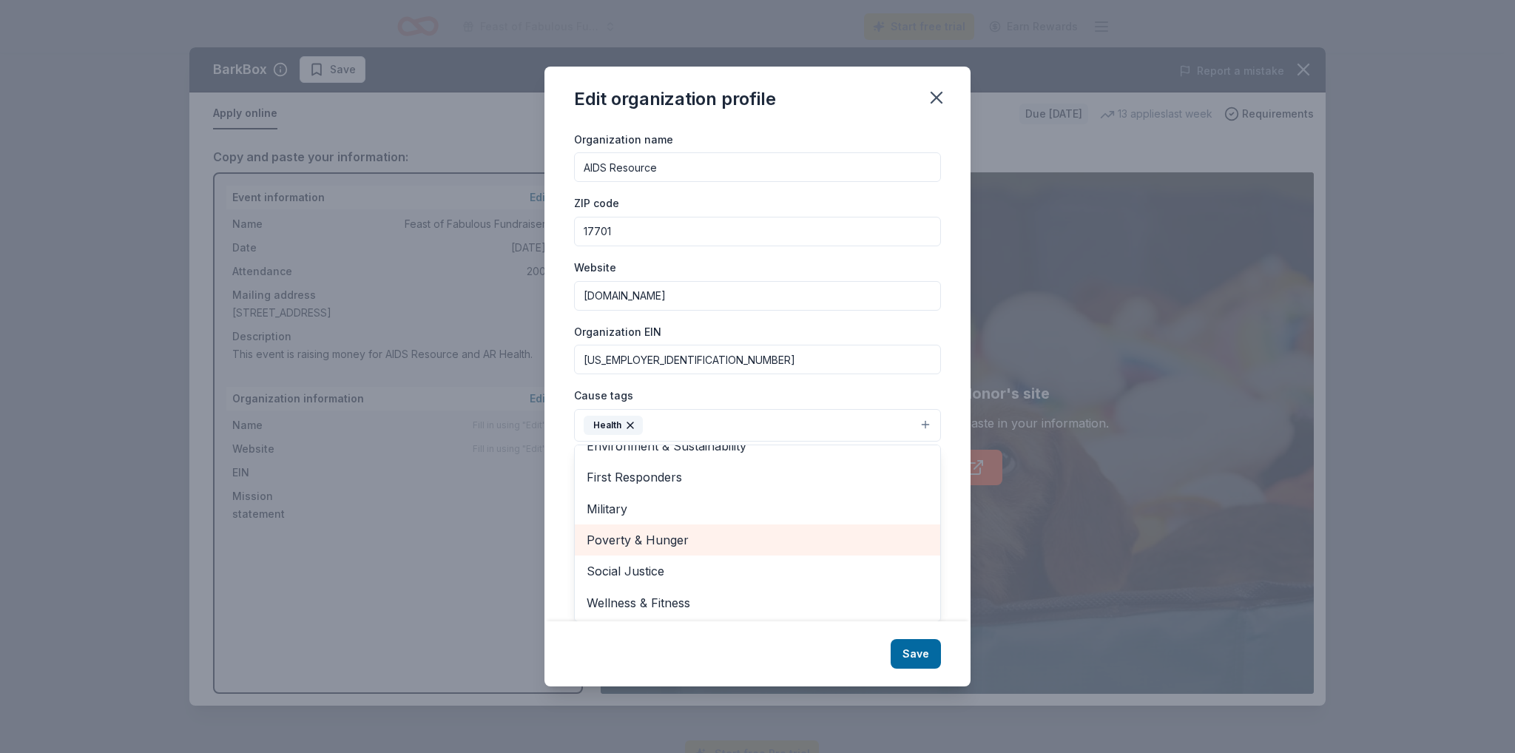
click at [732, 548] on span "Poverty & Hunger" at bounding box center [758, 540] width 342 height 19
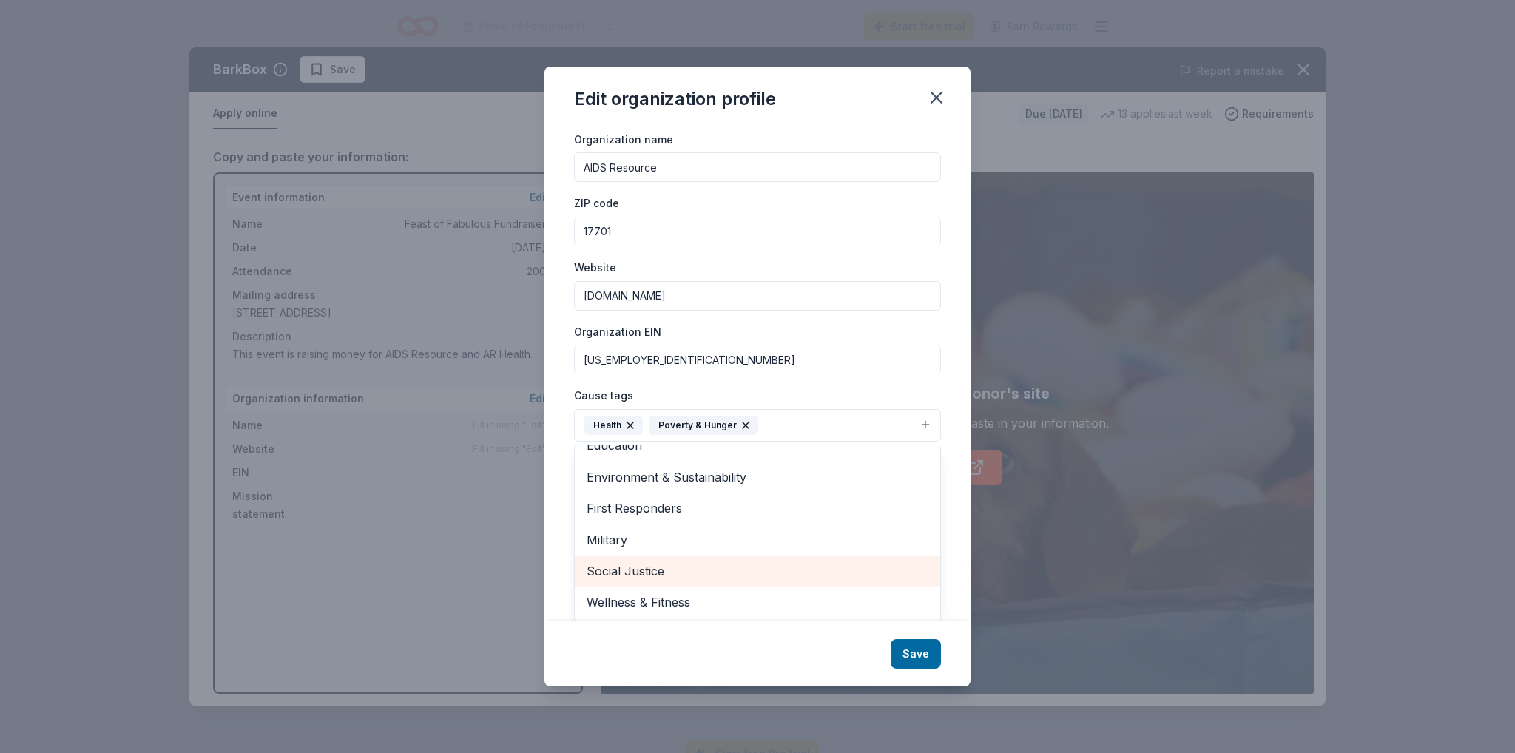
click at [733, 575] on span "Social Justice" at bounding box center [758, 571] width 342 height 19
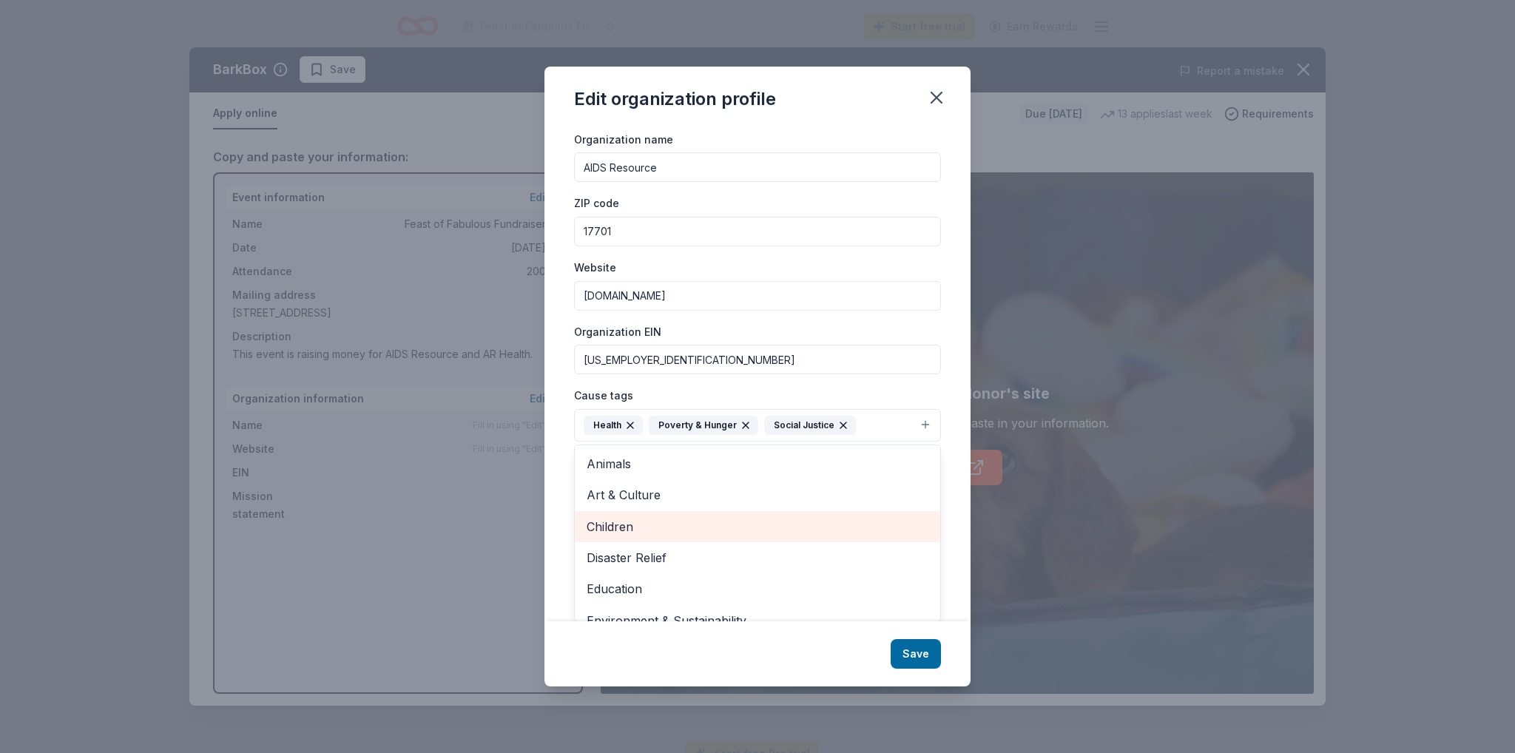
scroll to position [45, 0]
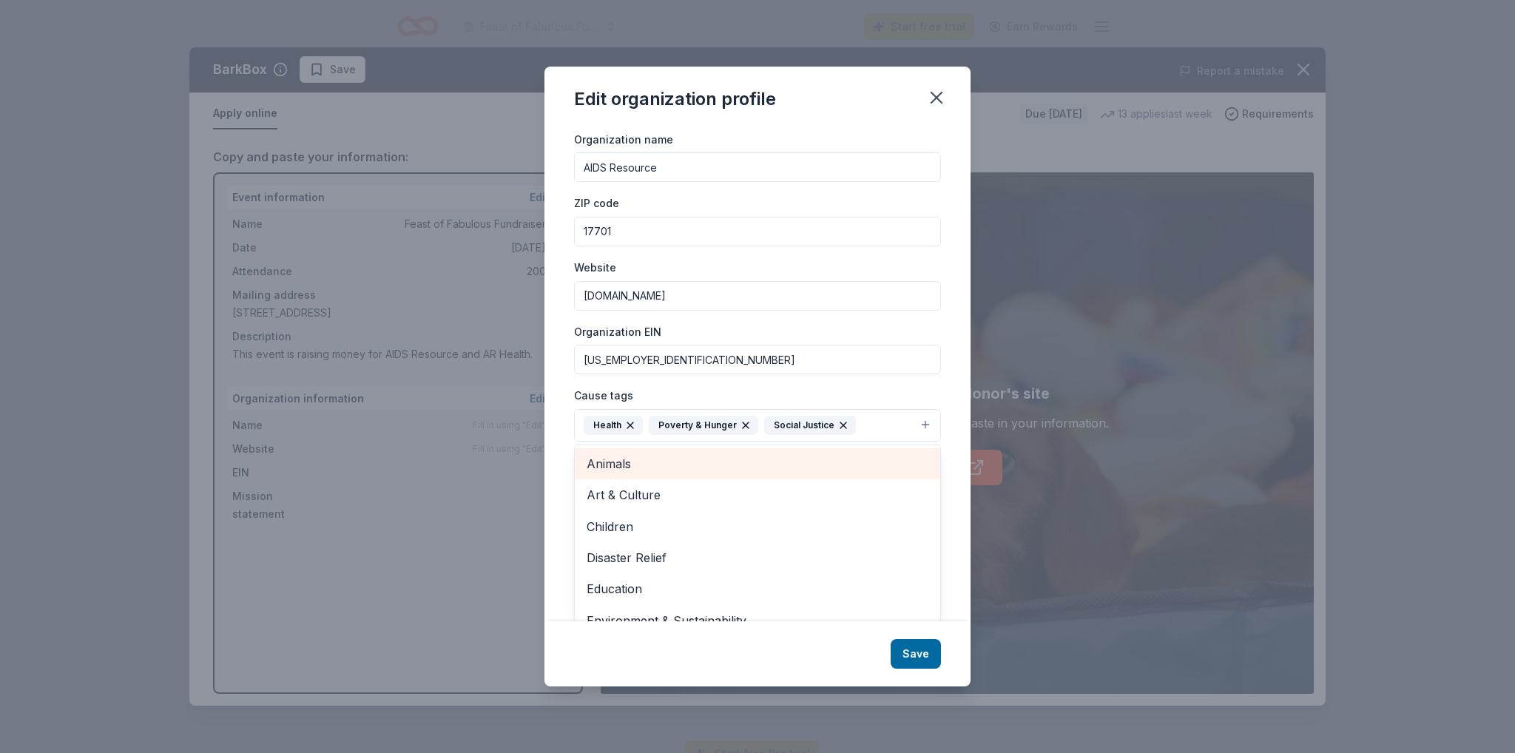
click at [733, 474] on span "Animals" at bounding box center [758, 463] width 342 height 19
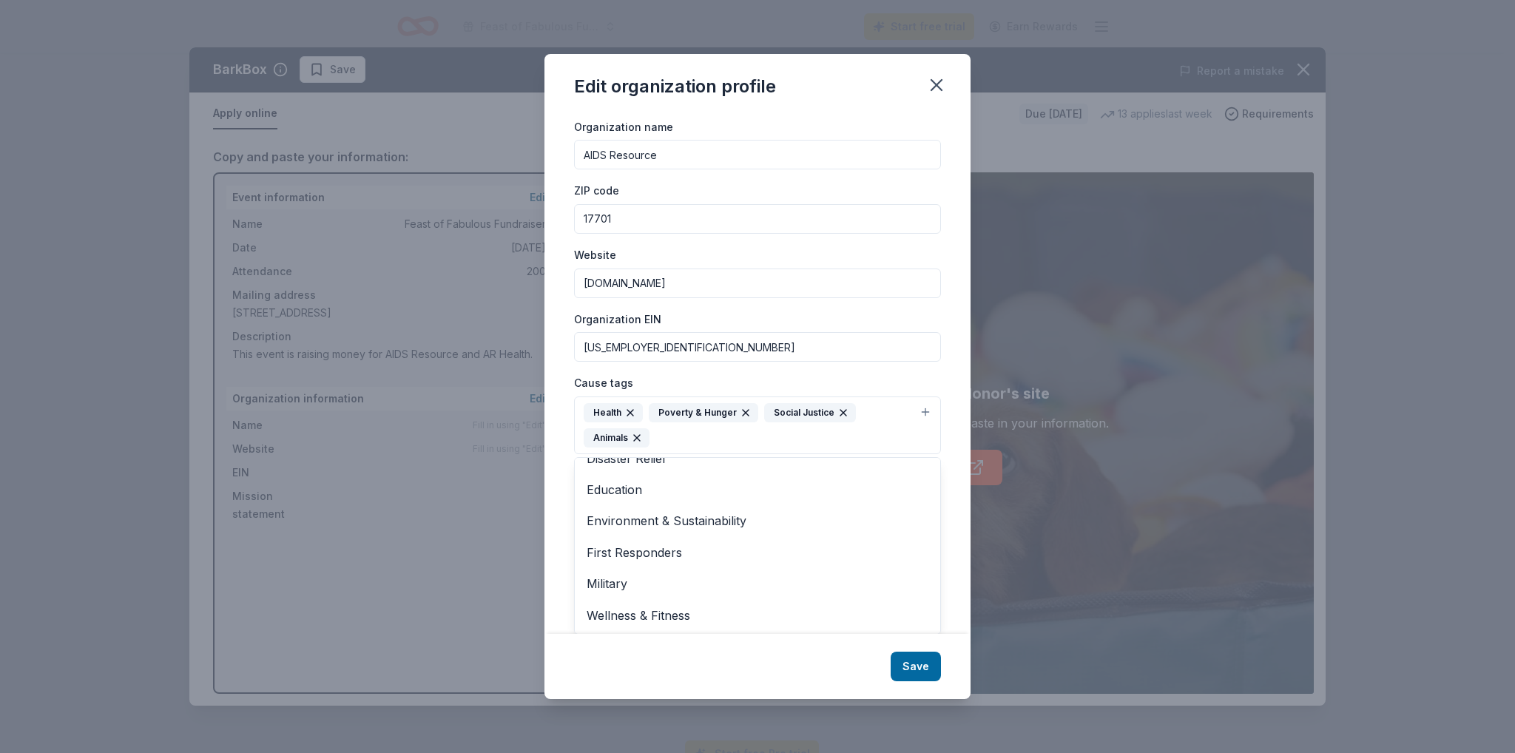
scroll to position [100, 0]
click at [967, 659] on div "Edit organization profile Changes made here will be reflected on your Account. …" at bounding box center [758, 377] width 426 height 646
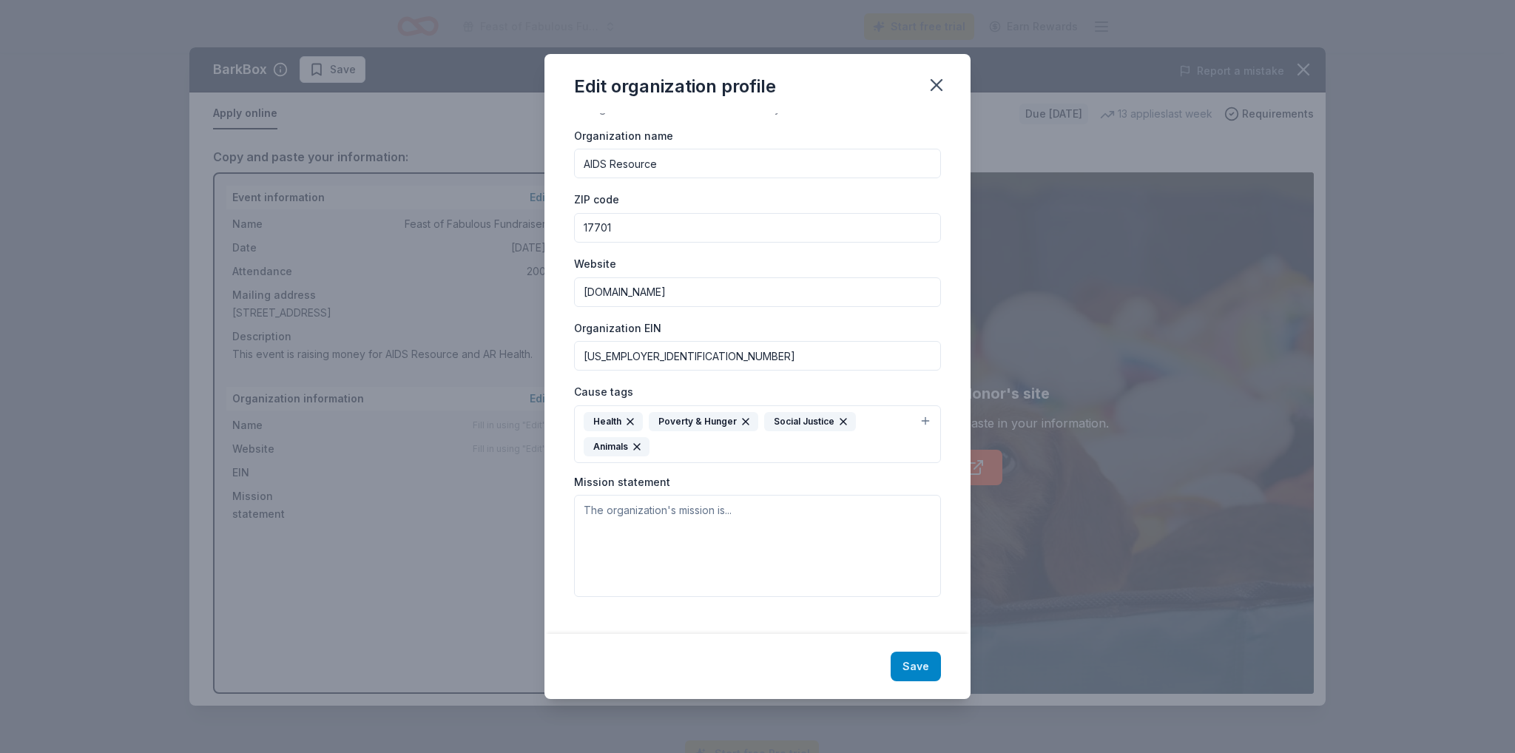
scroll to position [151, 0]
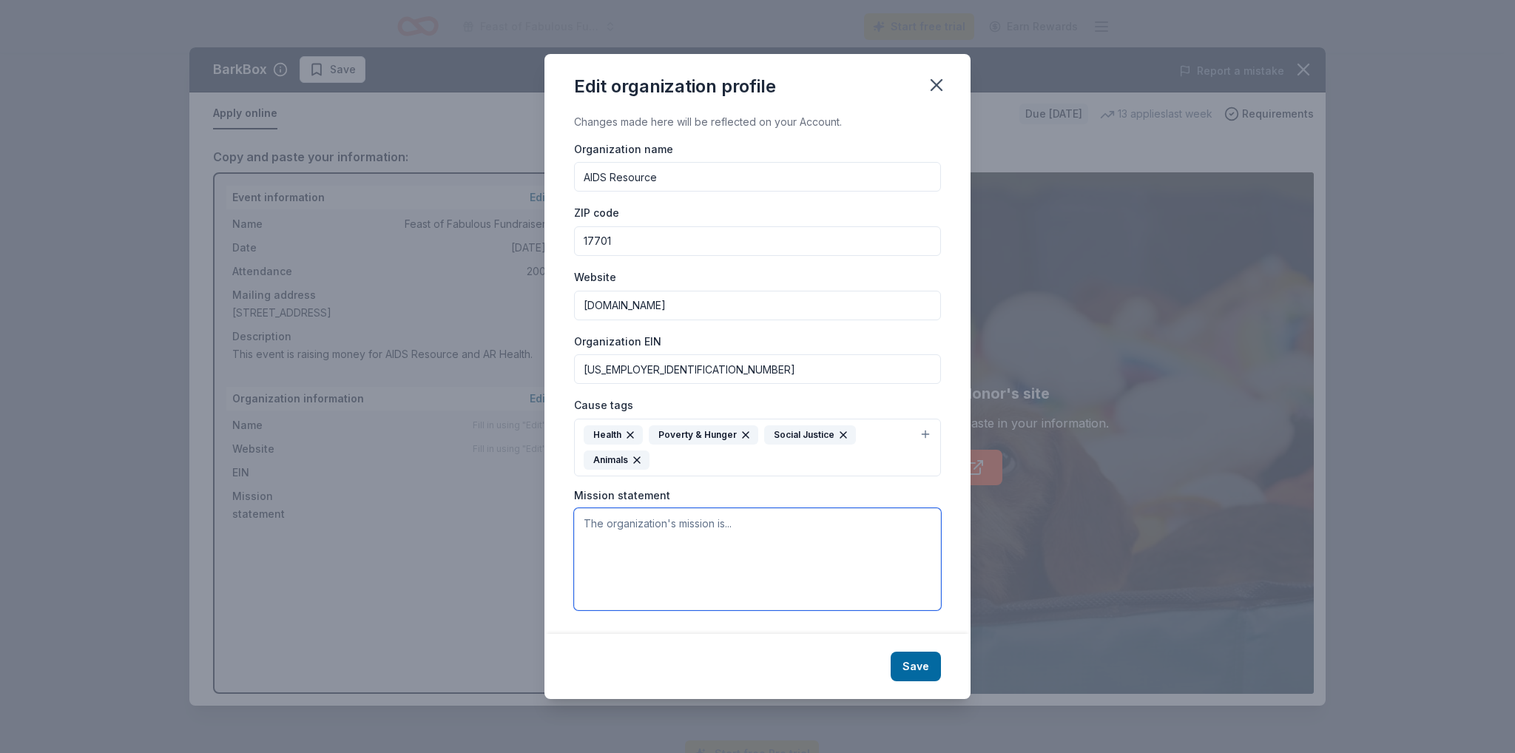
click at [630, 508] on textarea at bounding box center [757, 559] width 367 height 102
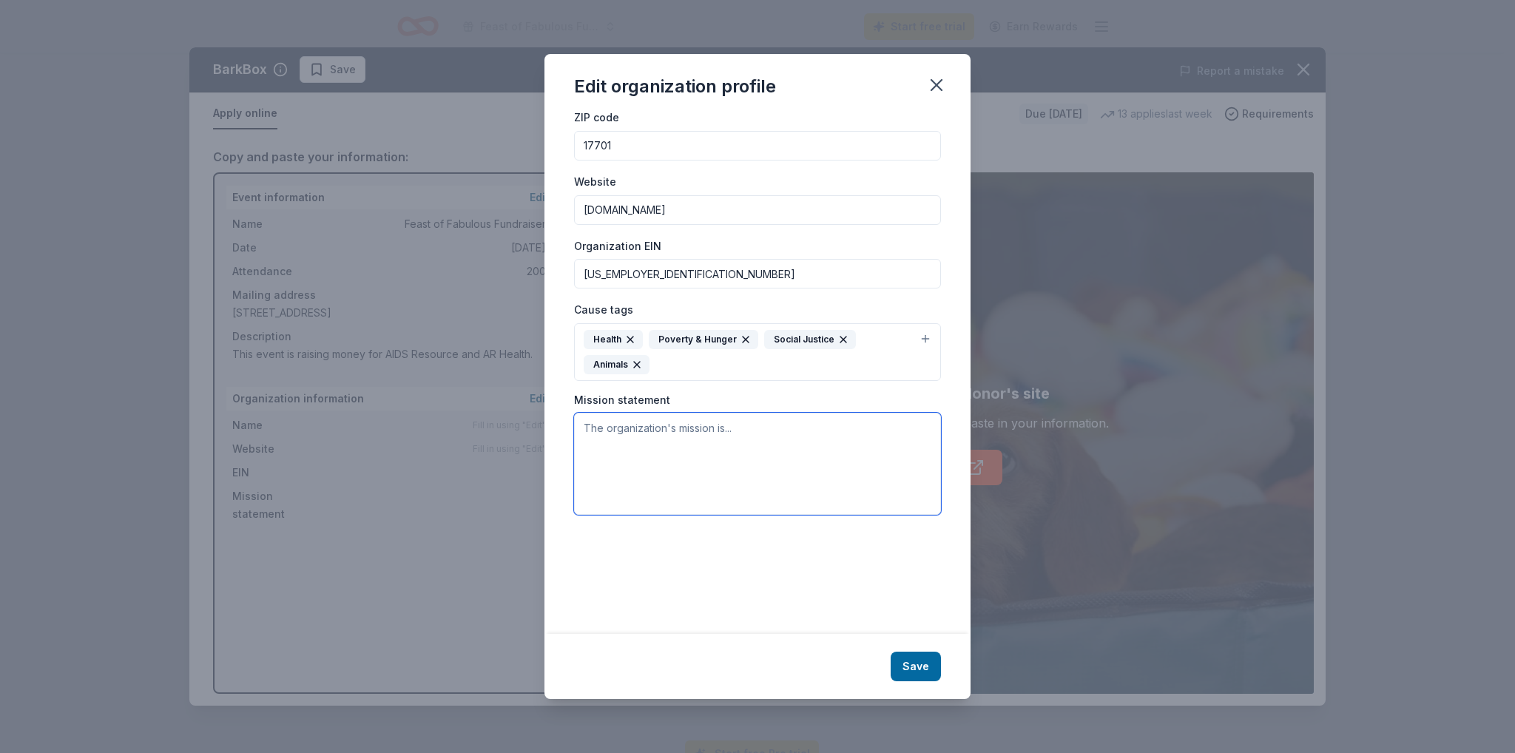
paste textarea "Guided by the principles of inclusivity, respect, and equity, our mission is to…"
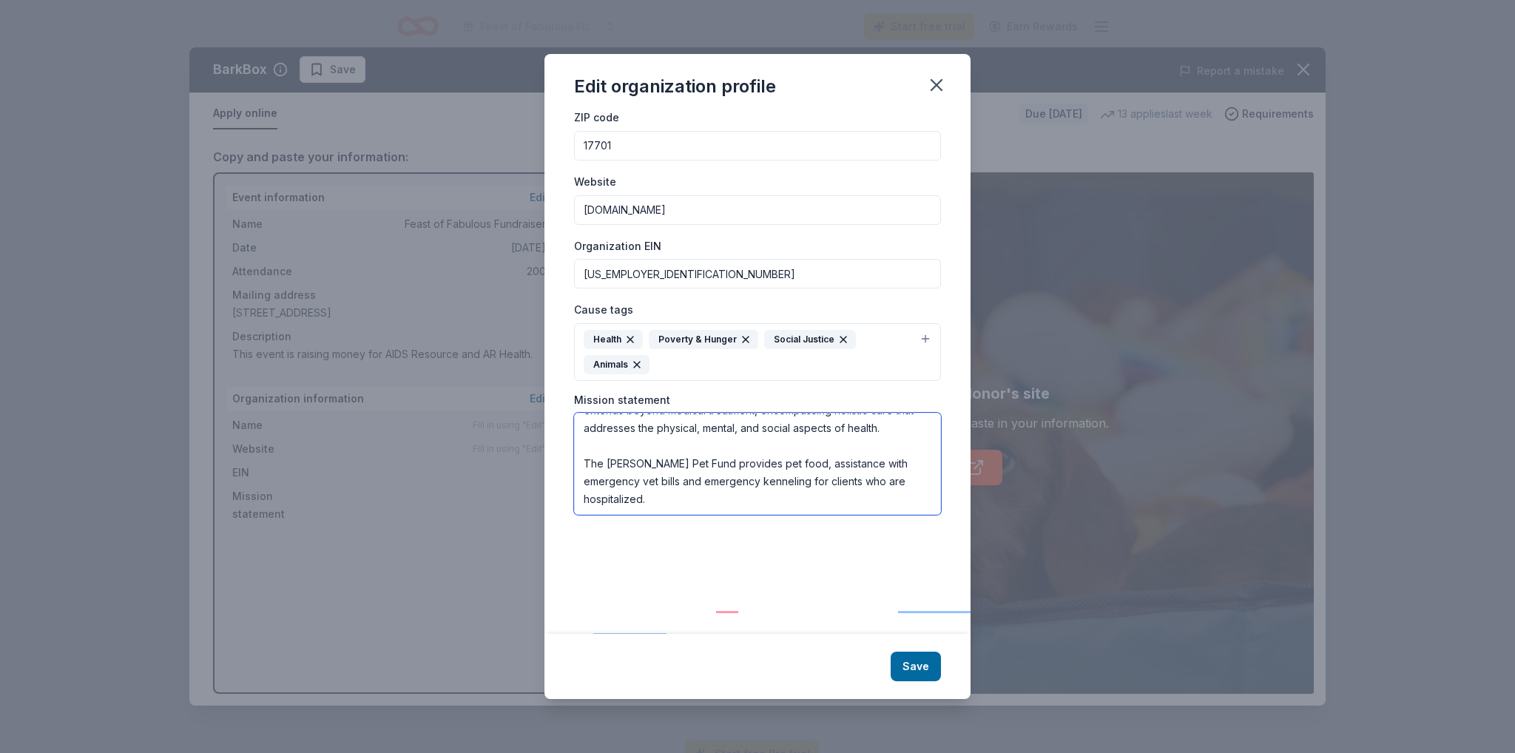
scroll to position [155, 0]
type textarea "Guided by the principles of inclusivity, respect, and equity, our mission is to…"
click at [941, 664] on button "Save" at bounding box center [916, 667] width 50 height 30
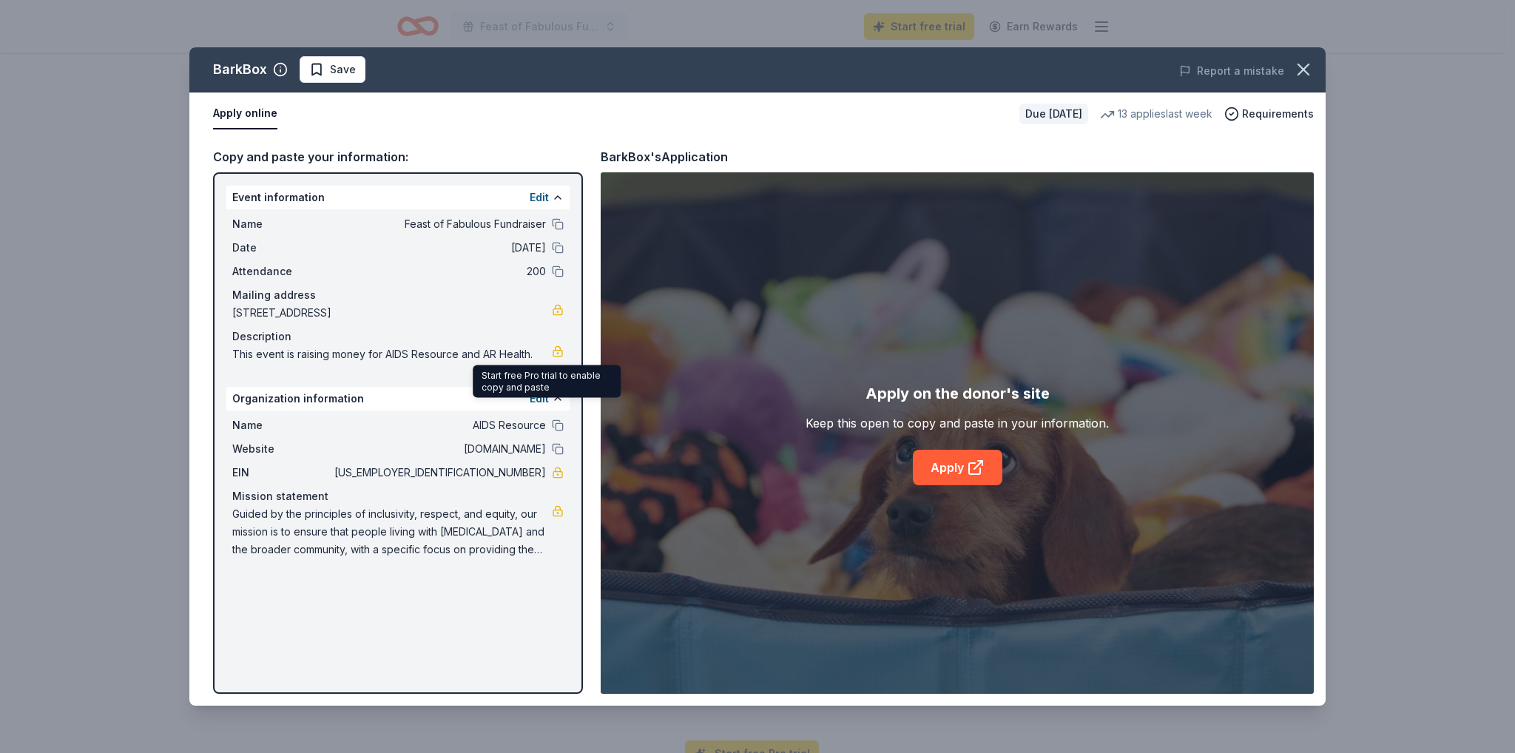
scroll to position [64, 0]
click at [959, 485] on link "Apply" at bounding box center [958, 468] width 90 height 36
